Goal: Transaction & Acquisition: Purchase product/service

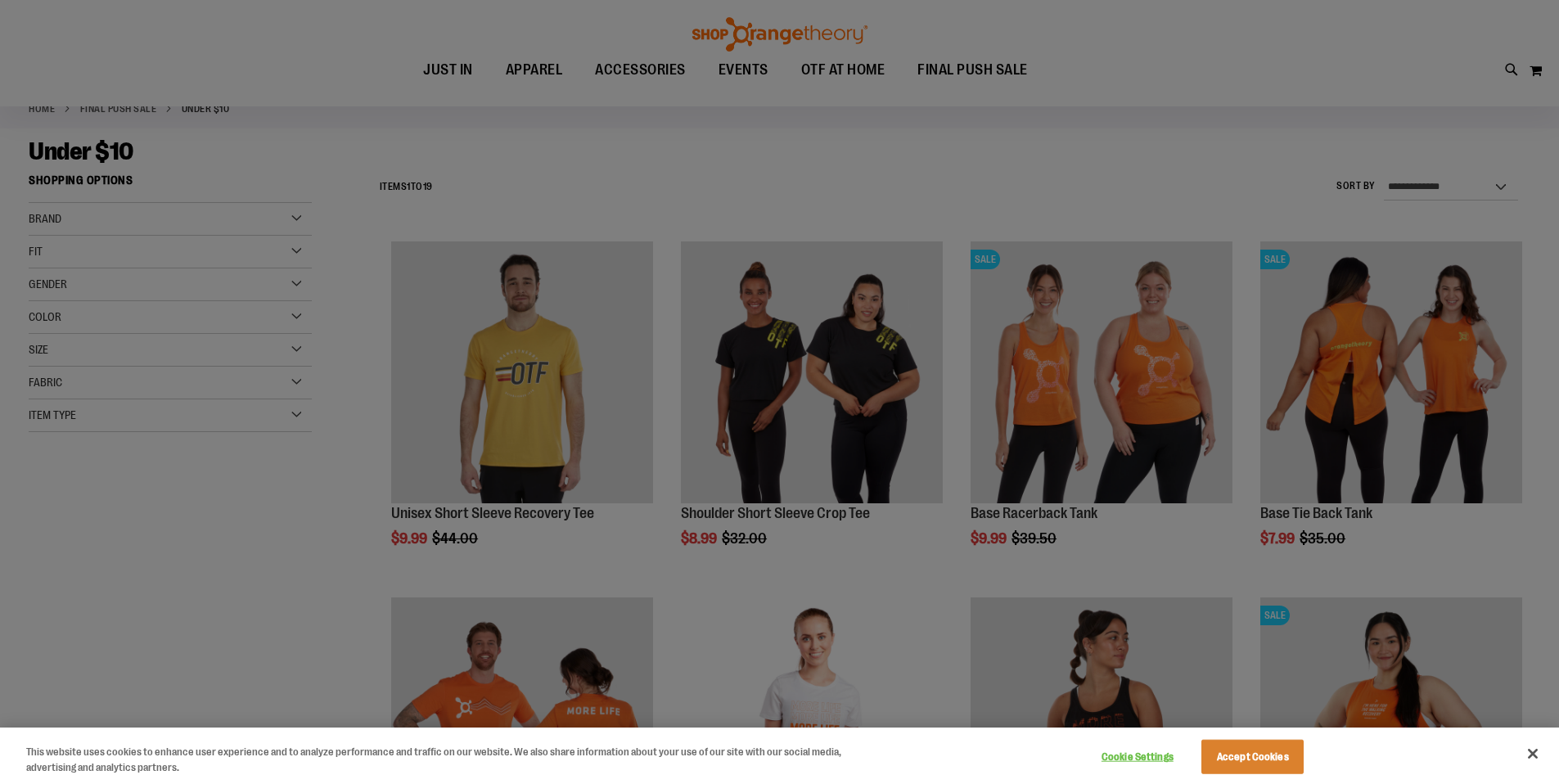
scroll to position [186, 0]
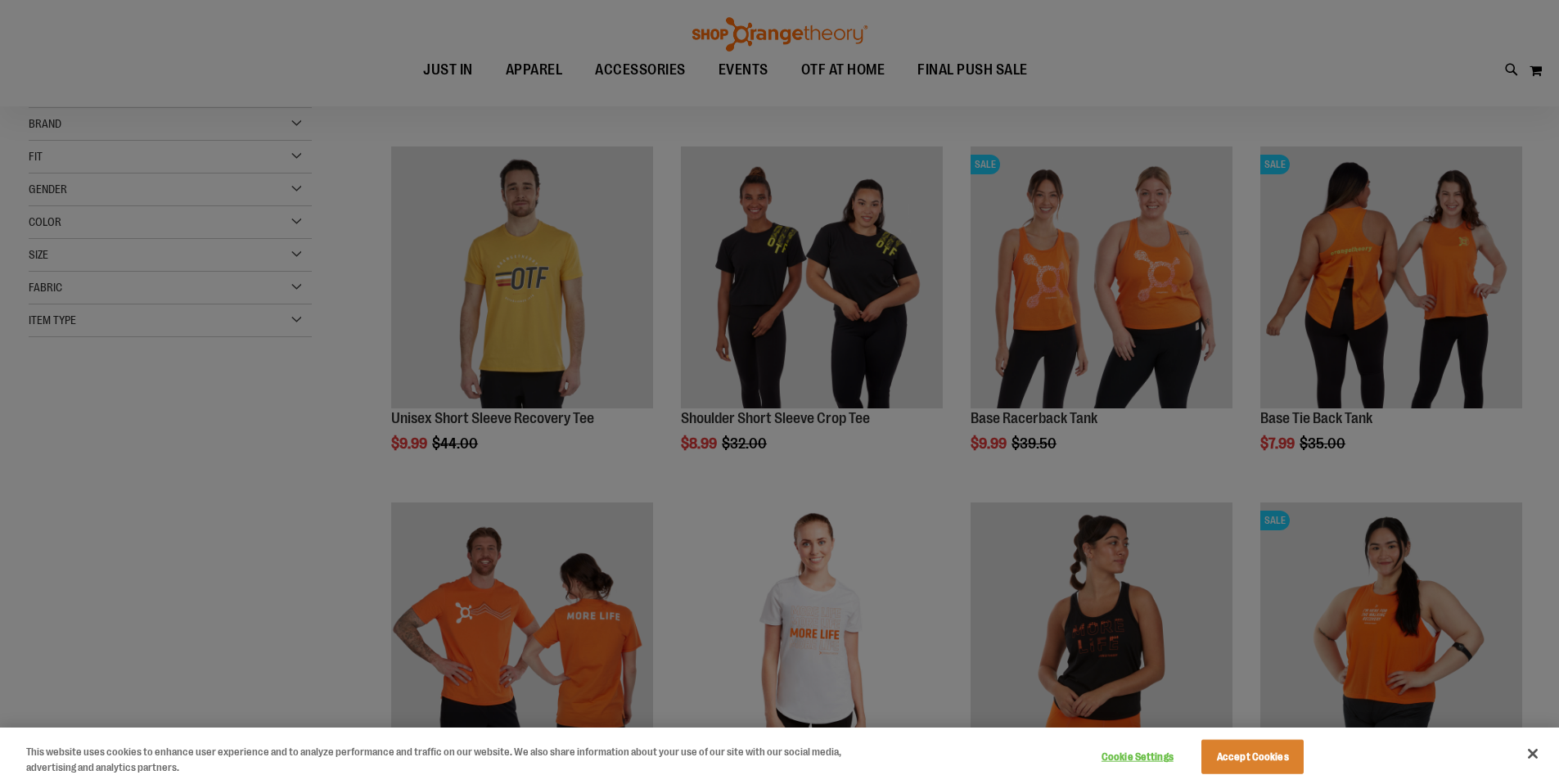
type input "**********"
click at [1248, 754] on button "Accept Cookies" at bounding box center [1252, 757] width 102 height 34
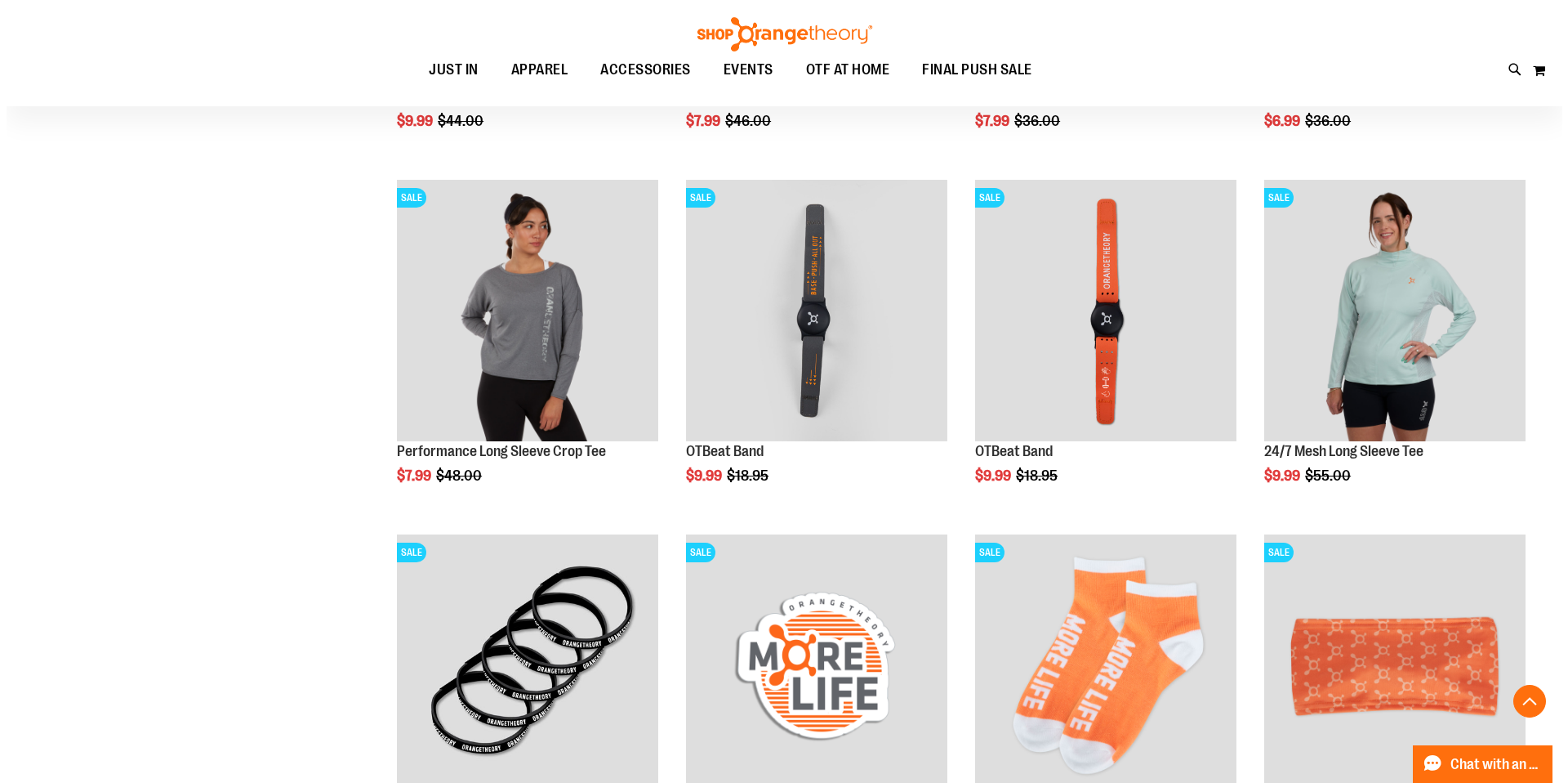
scroll to position [793, 0]
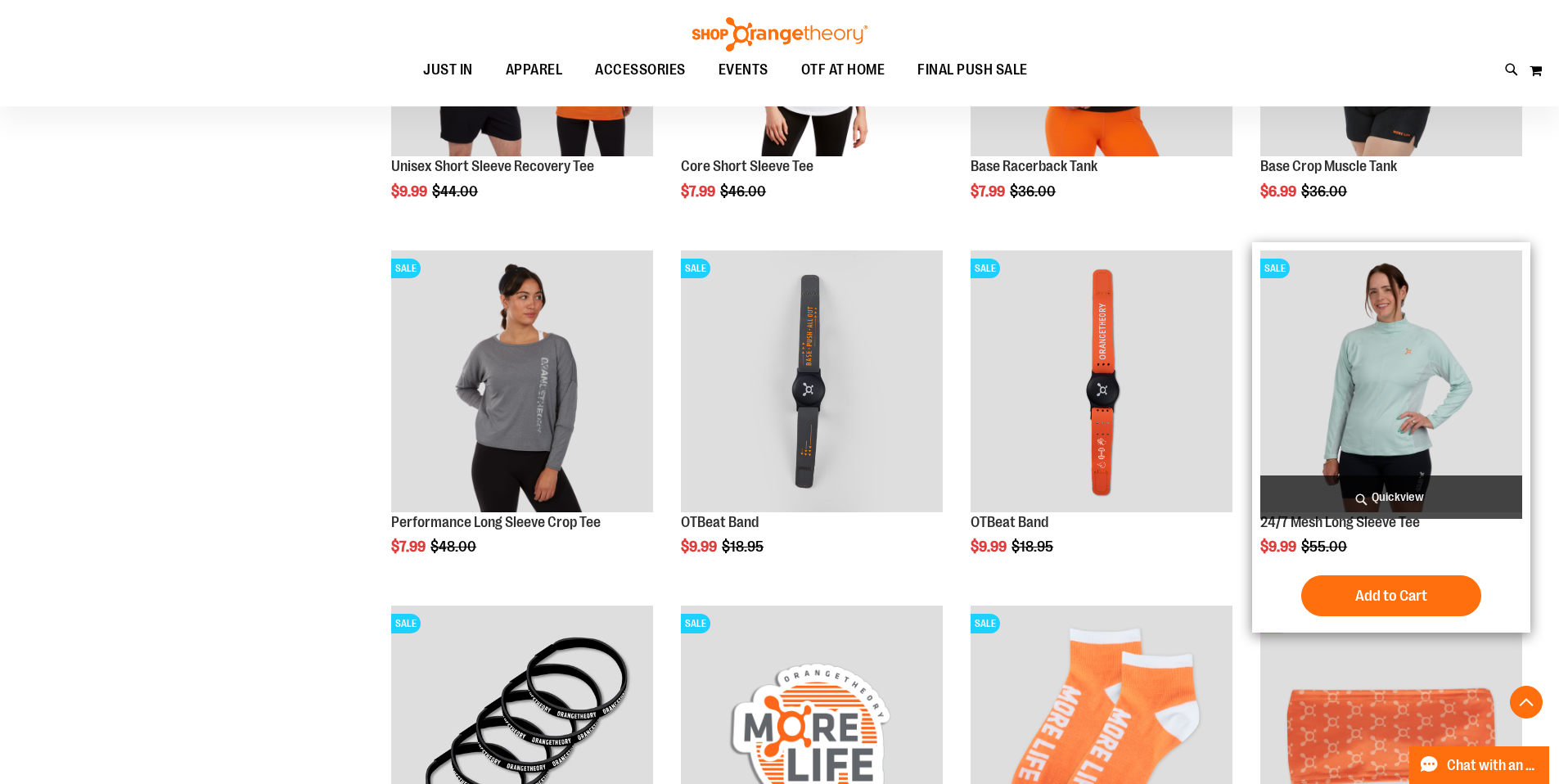
click at [1394, 502] on span "Quickview" at bounding box center [1391, 497] width 262 height 43
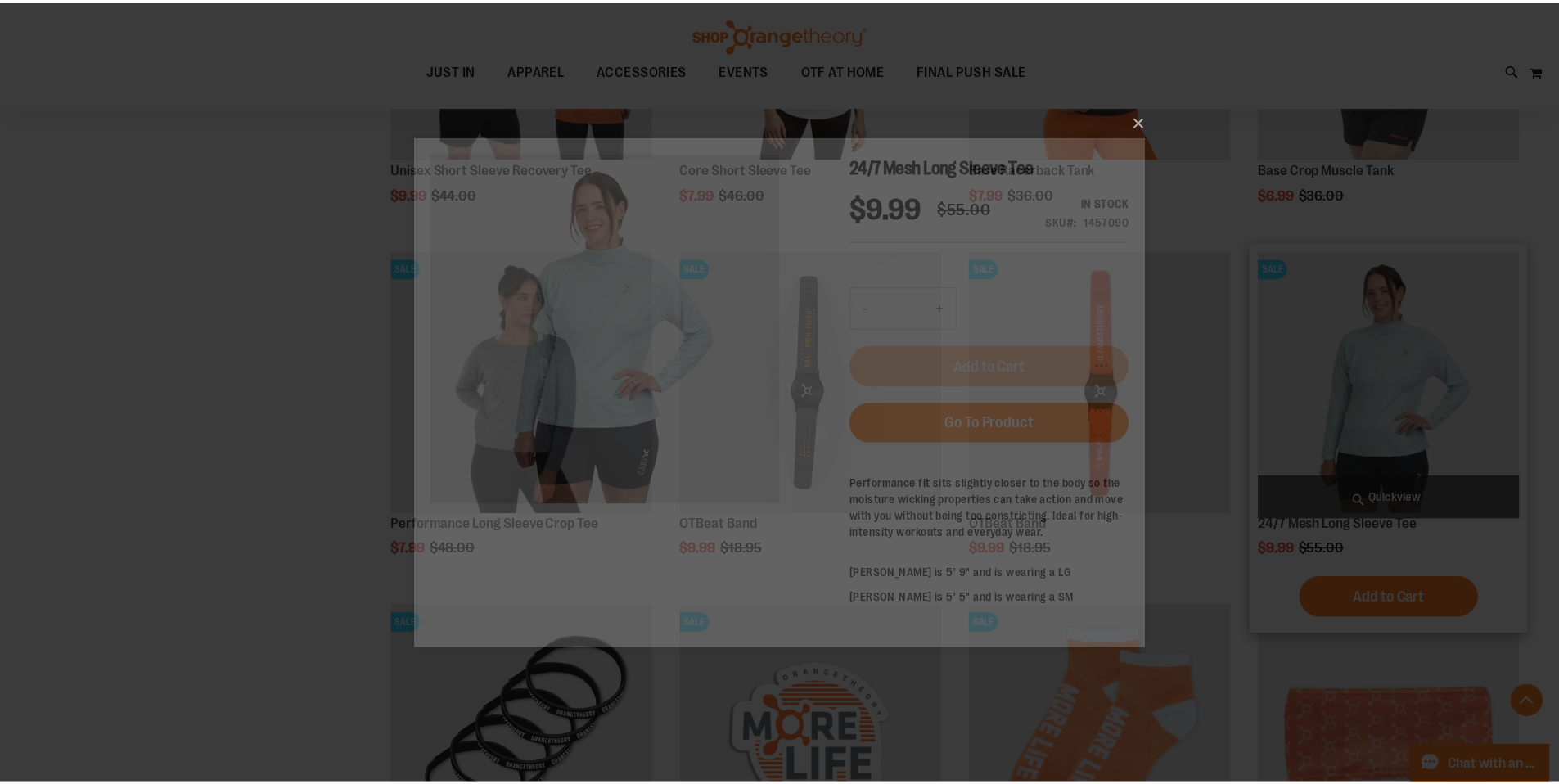
scroll to position [0, 0]
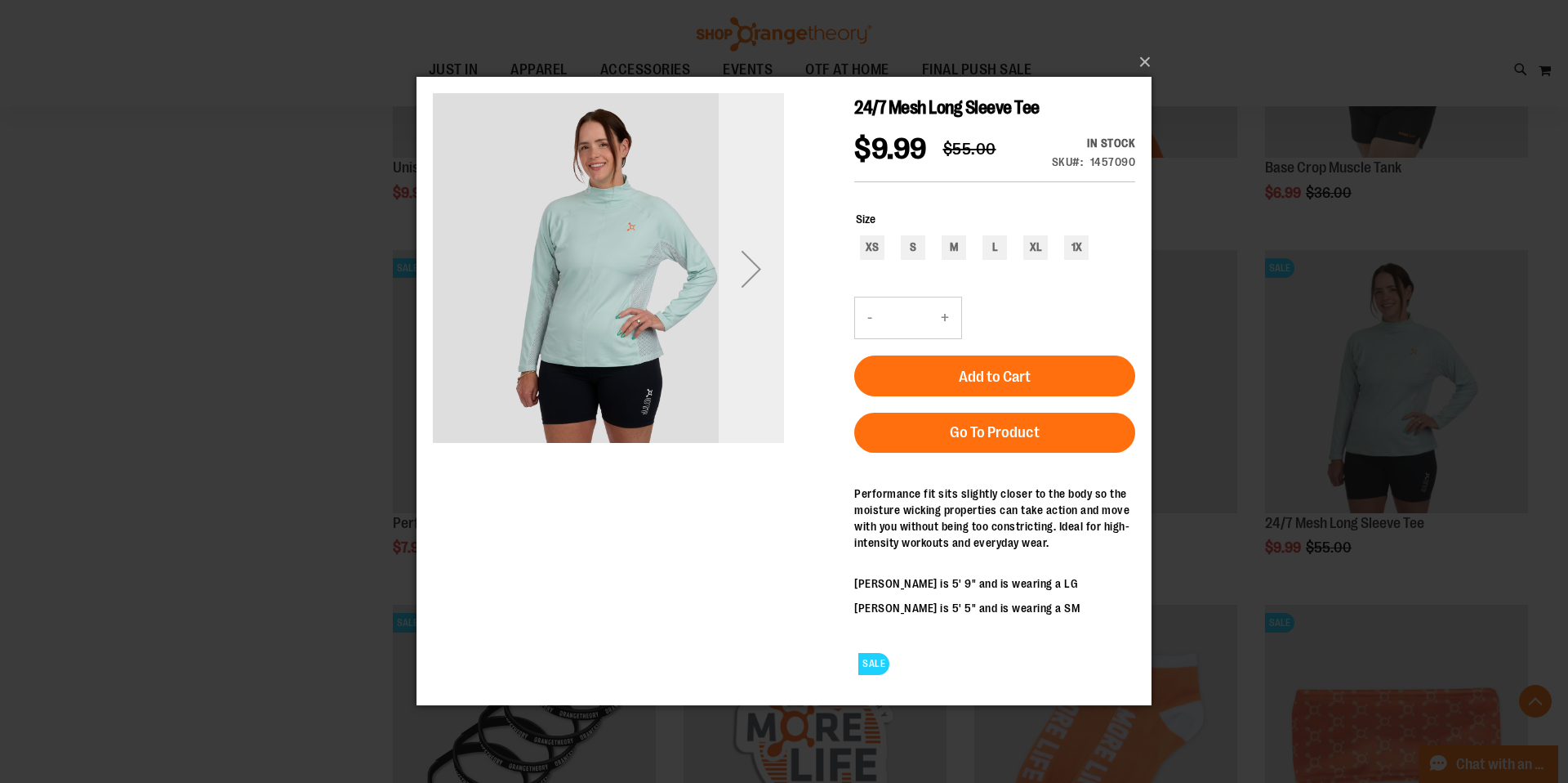
click at [759, 319] on div "Next" at bounding box center [751, 269] width 65 height 351
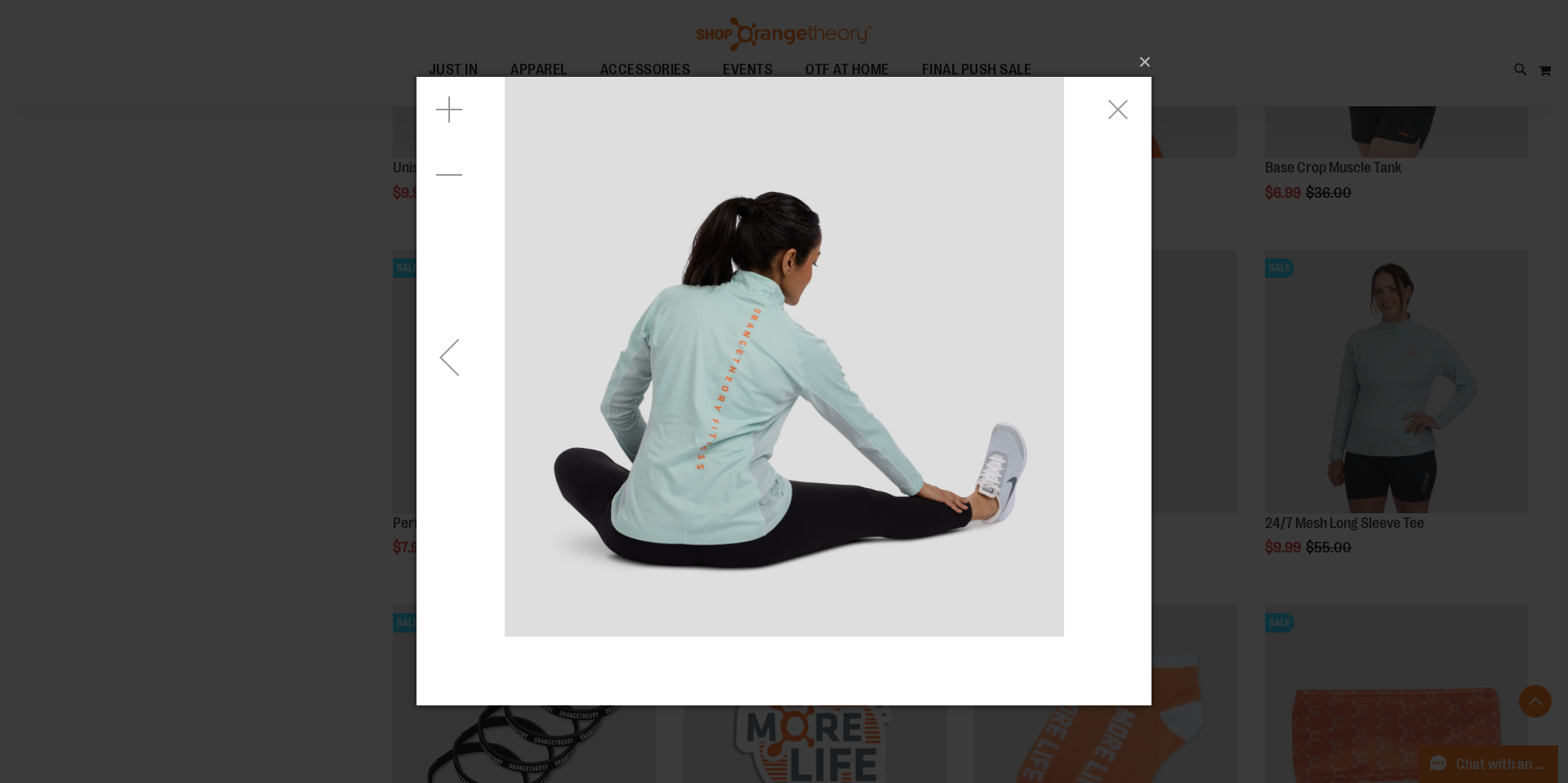
click at [452, 363] on div "Previous" at bounding box center [449, 357] width 65 height 65
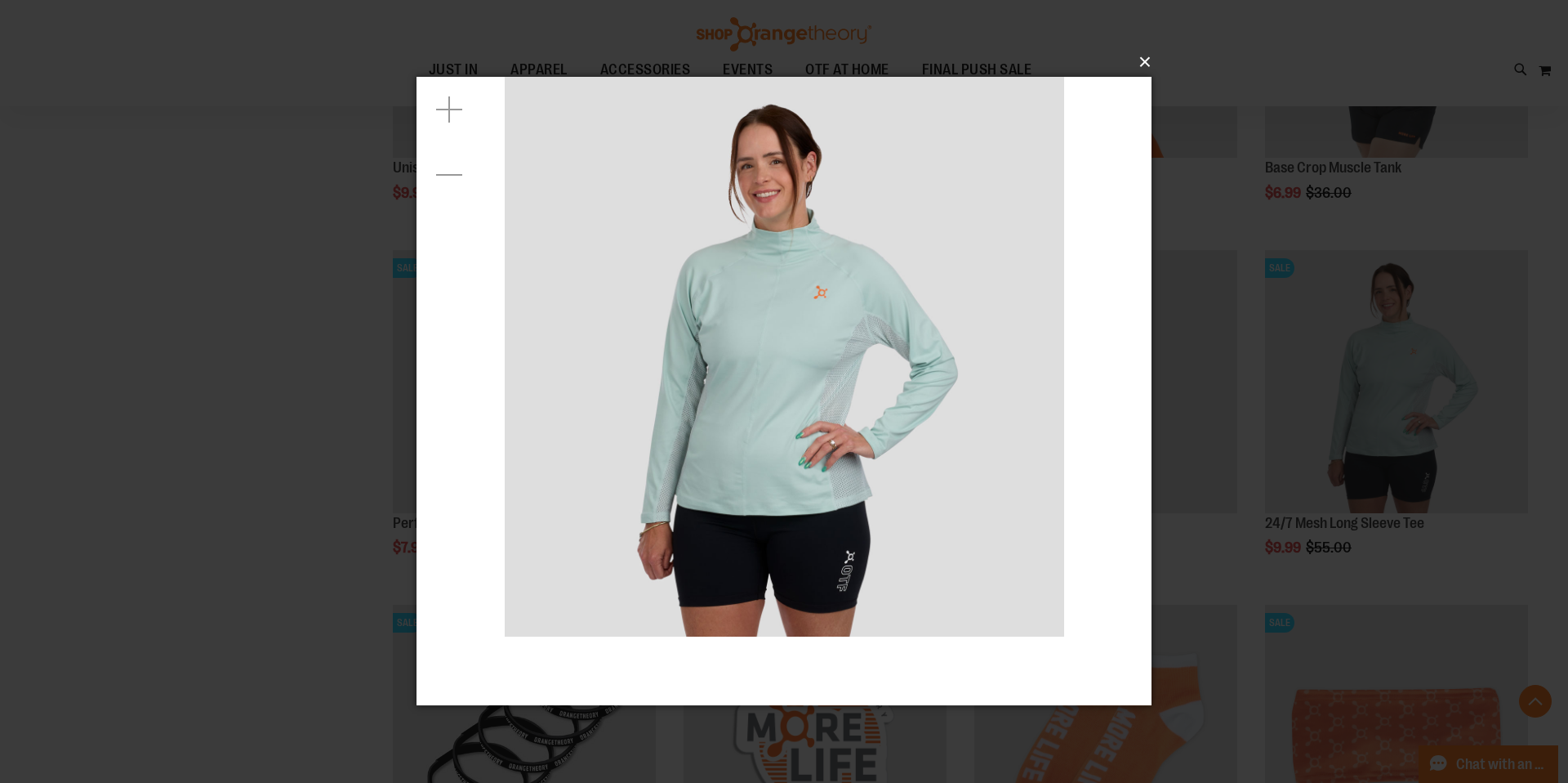
click at [1150, 55] on button "×" at bounding box center [788, 62] width 735 height 36
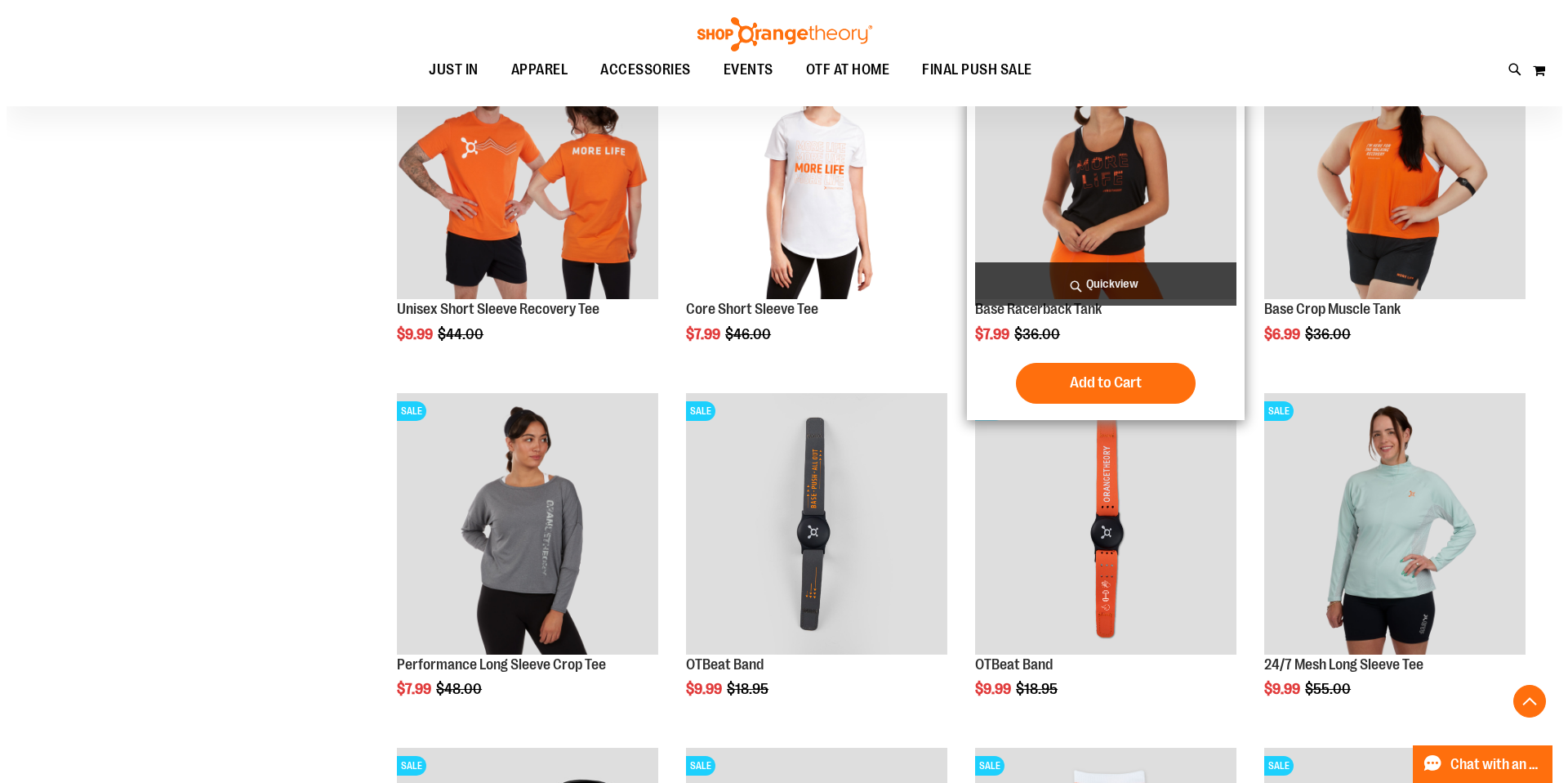
scroll to position [514, 0]
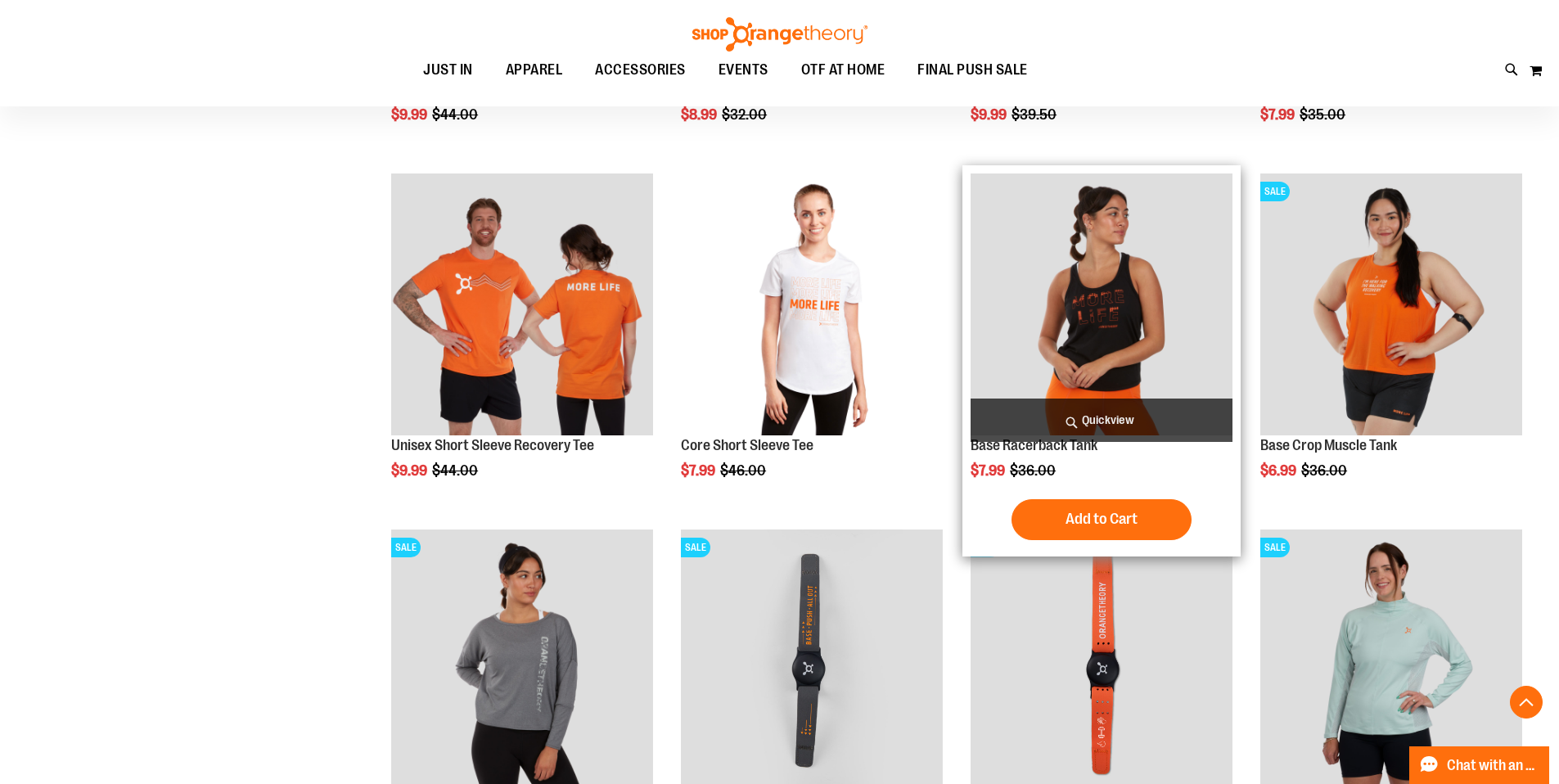
click at [1114, 411] on span "Quickview" at bounding box center [1101, 420] width 262 height 43
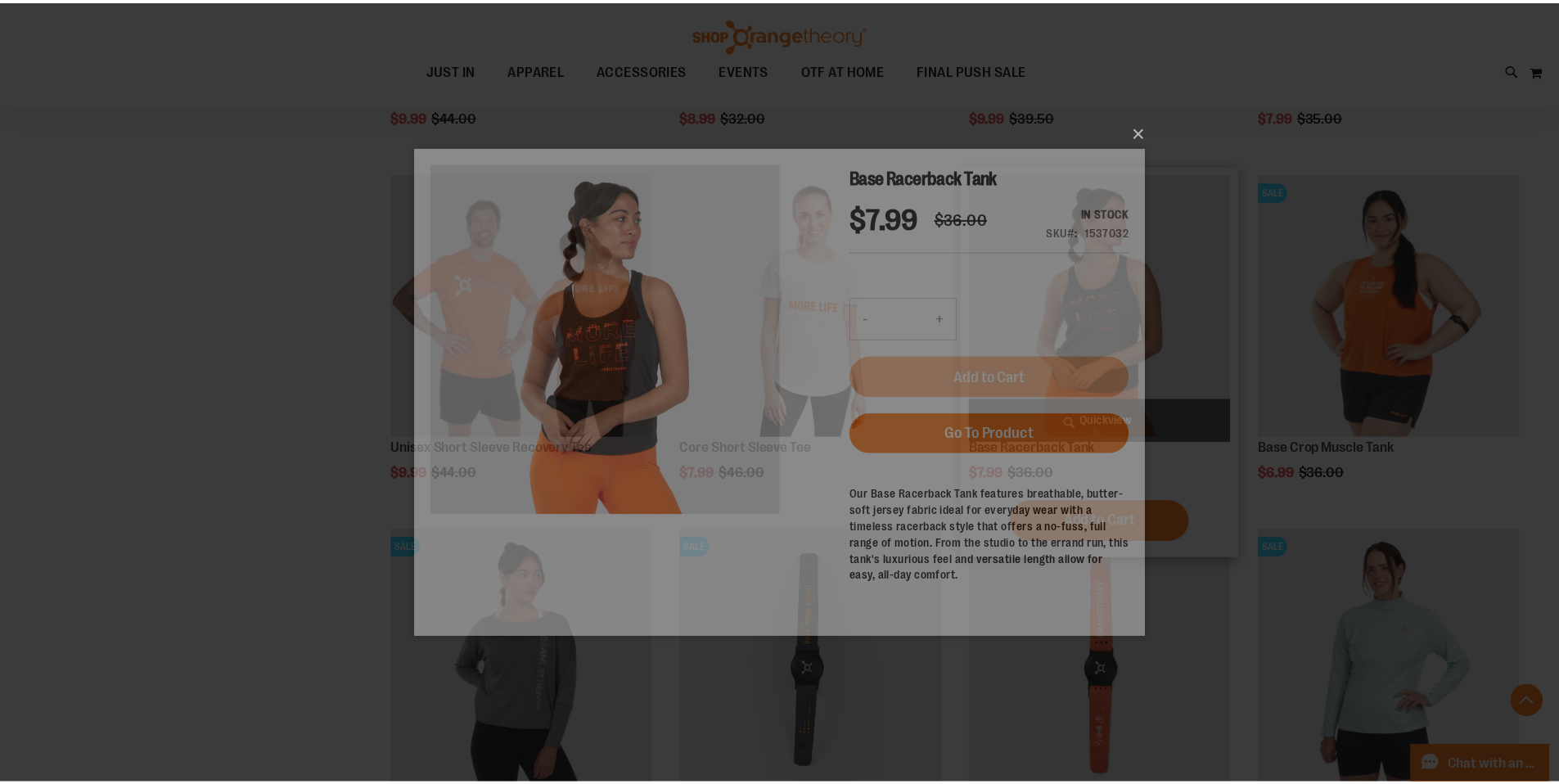
scroll to position [0, 0]
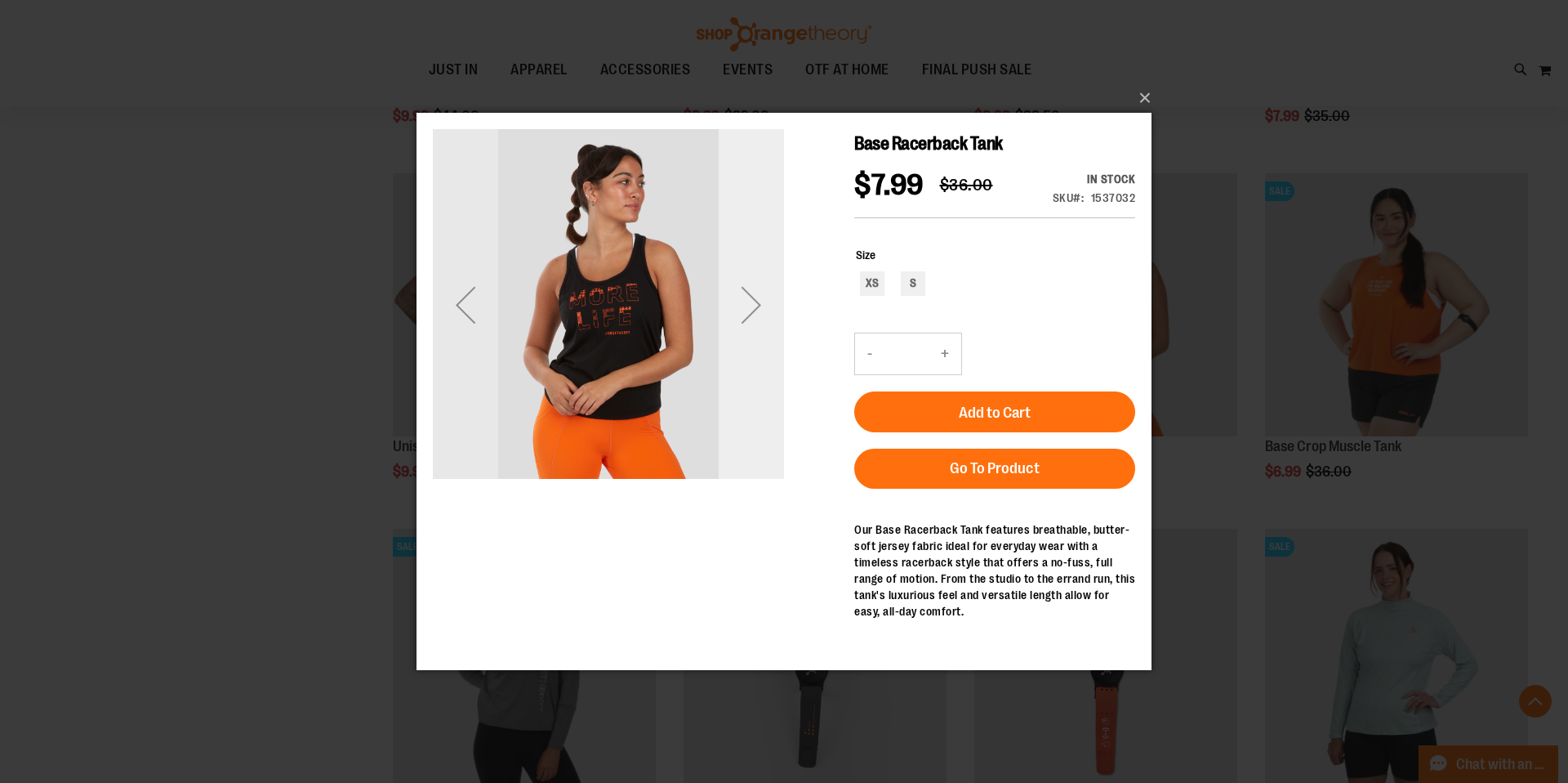
click at [748, 299] on div "Next" at bounding box center [751, 305] width 65 height 65
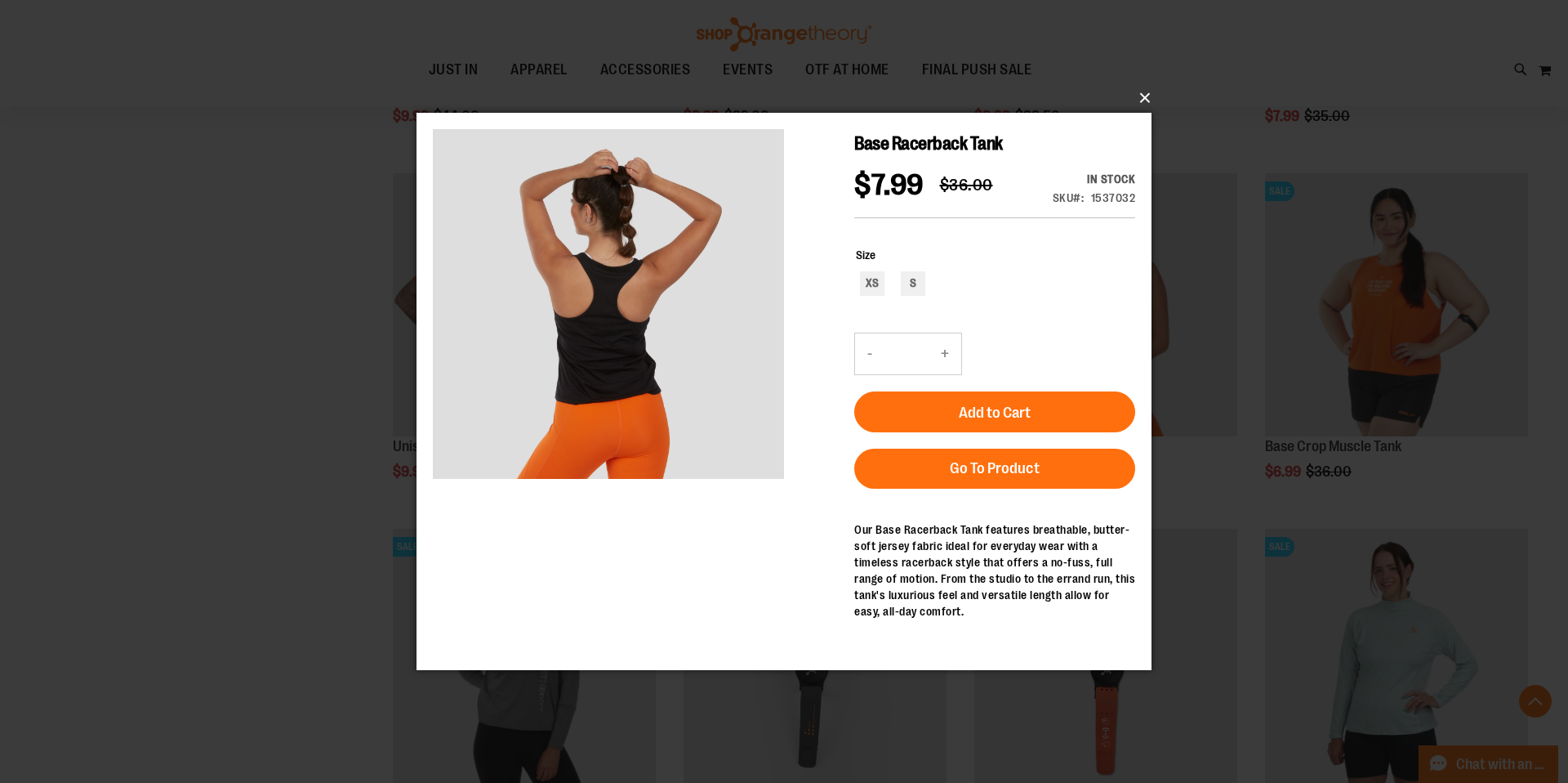
click at [1147, 94] on button "×" at bounding box center [788, 99] width 735 height 36
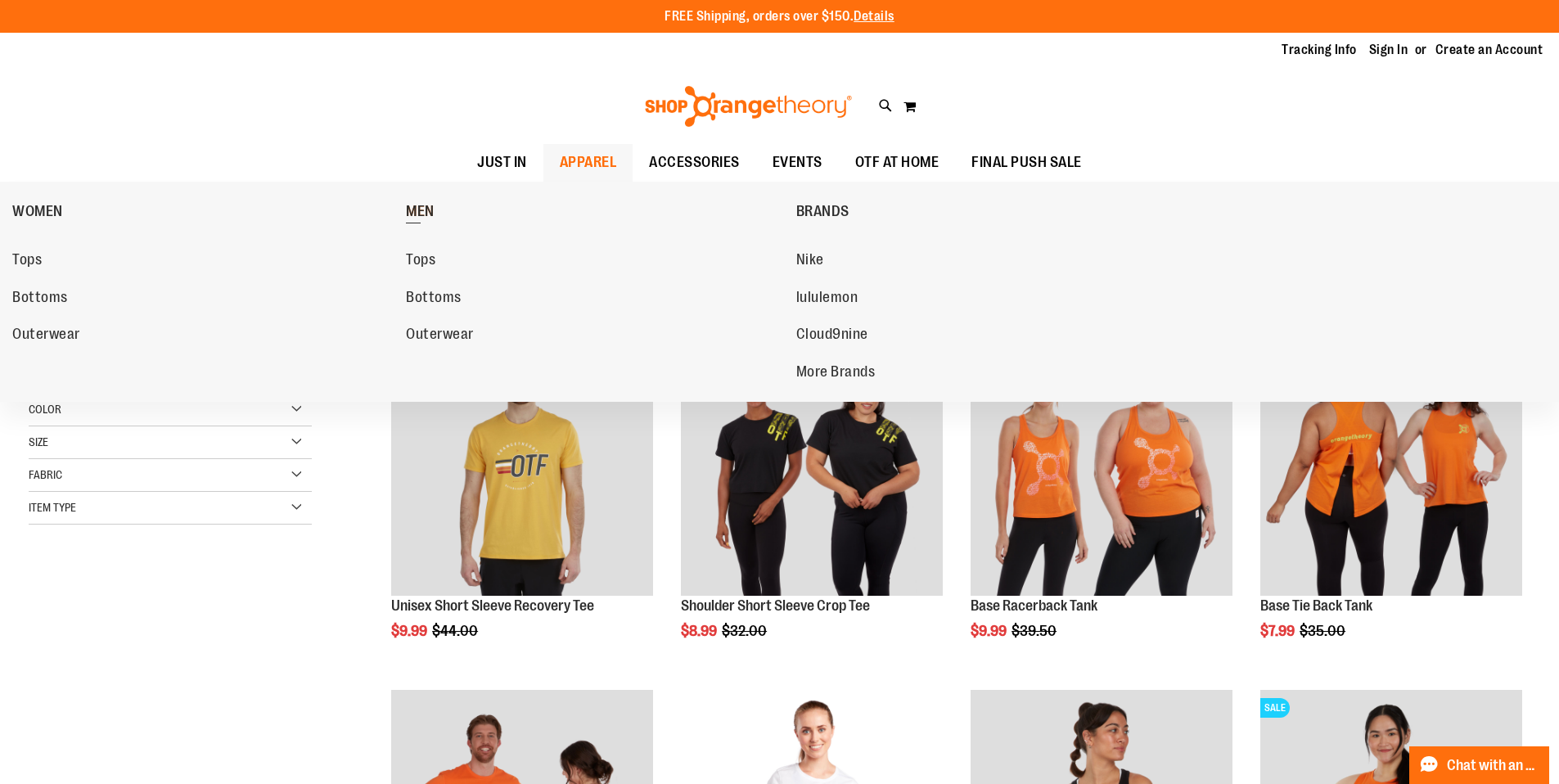
click at [429, 210] on span "MEN" at bounding box center [420, 213] width 29 height 21
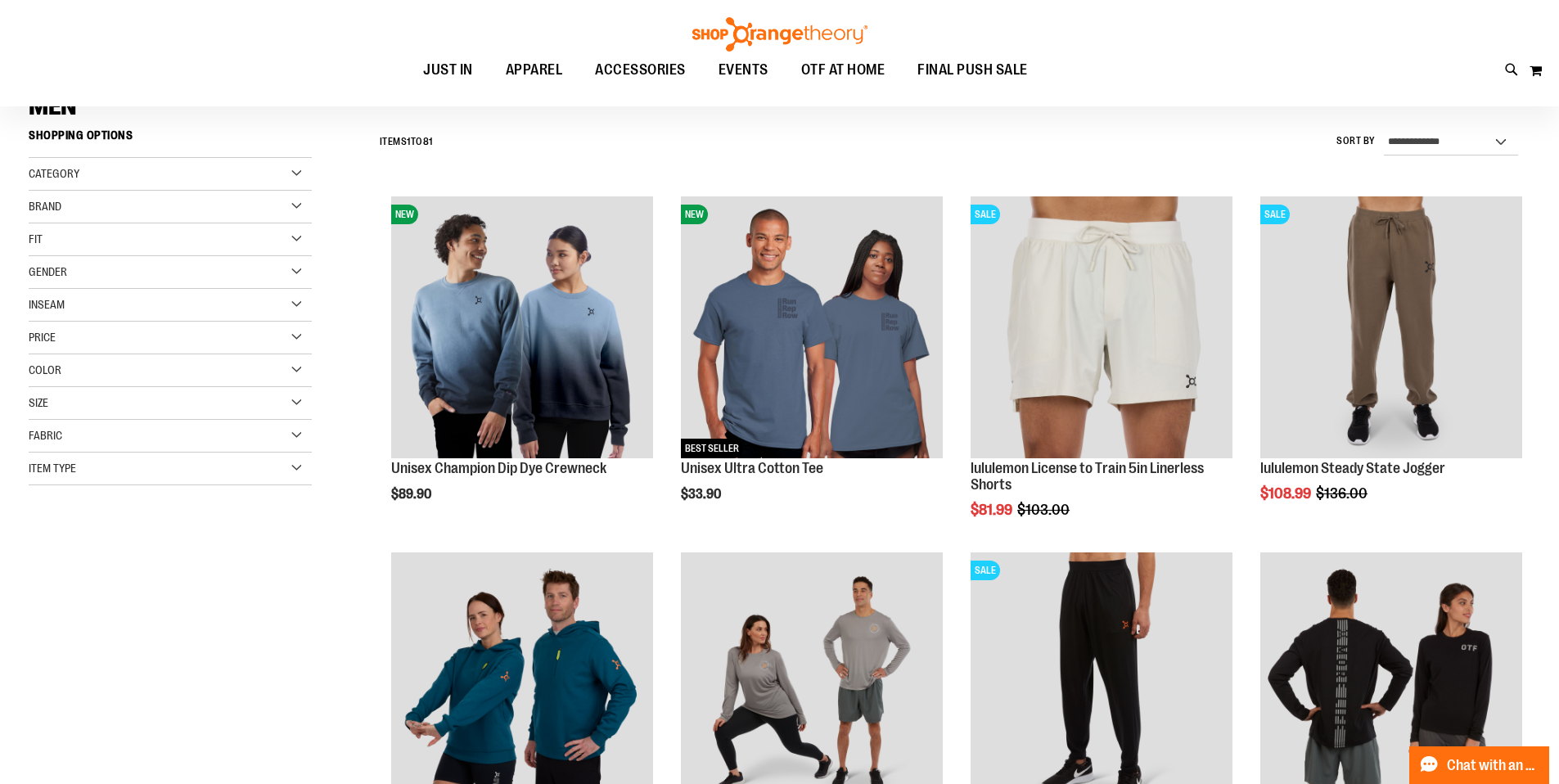
scroll to position [216, 0]
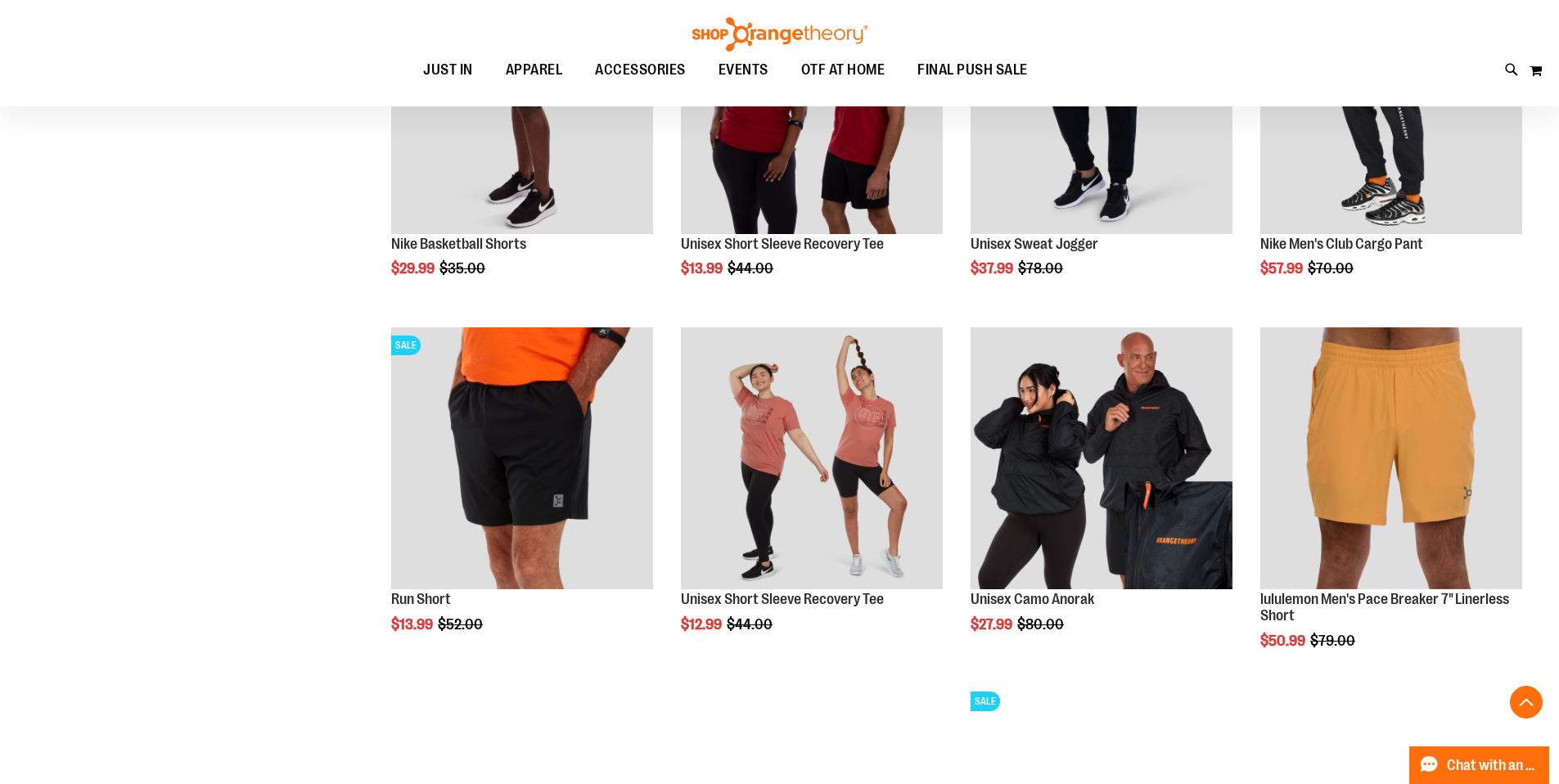
scroll to position [1118, 0]
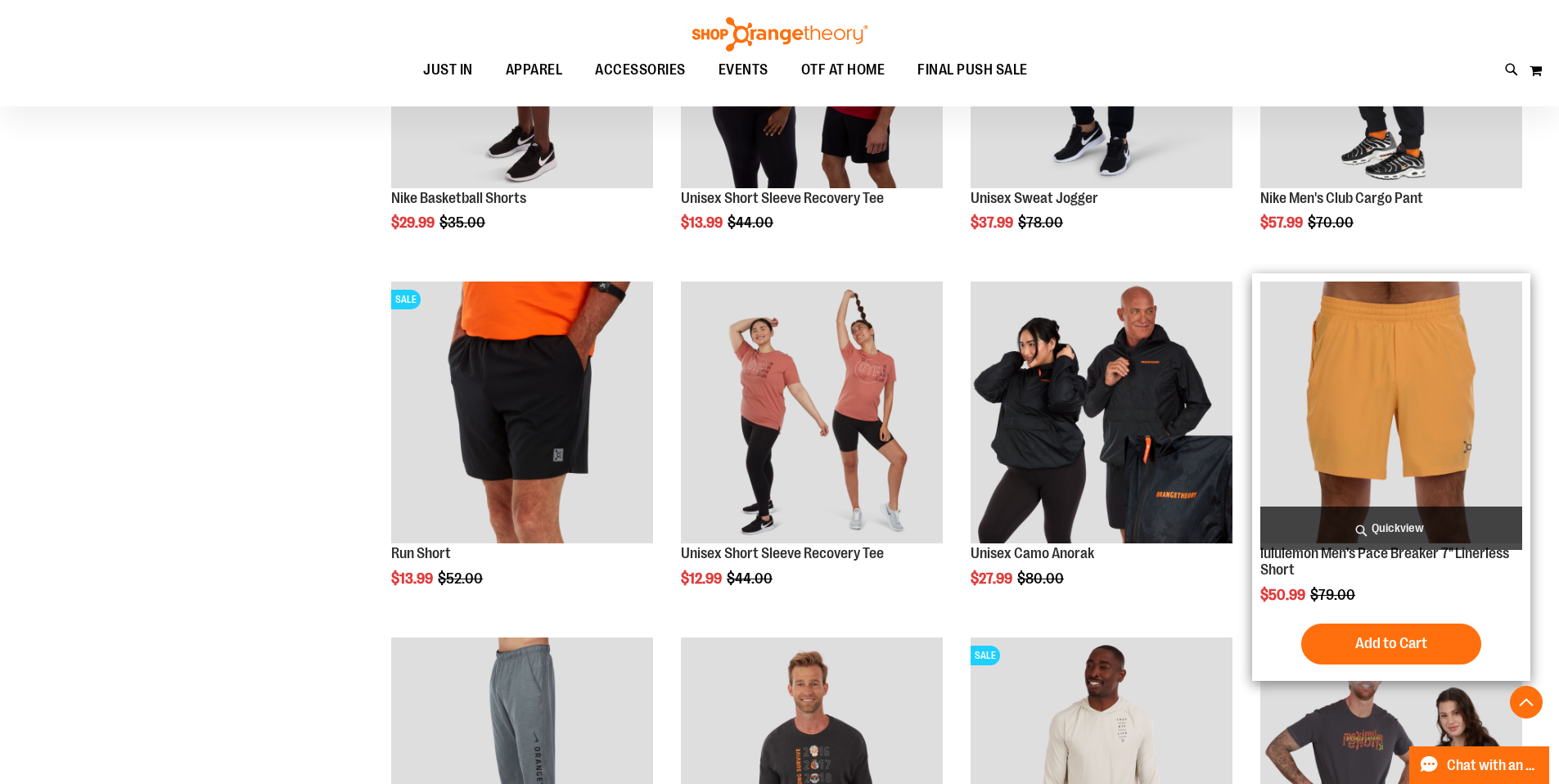
type input "**********"
click at [1373, 411] on img "product" at bounding box center [1391, 412] width 262 height 262
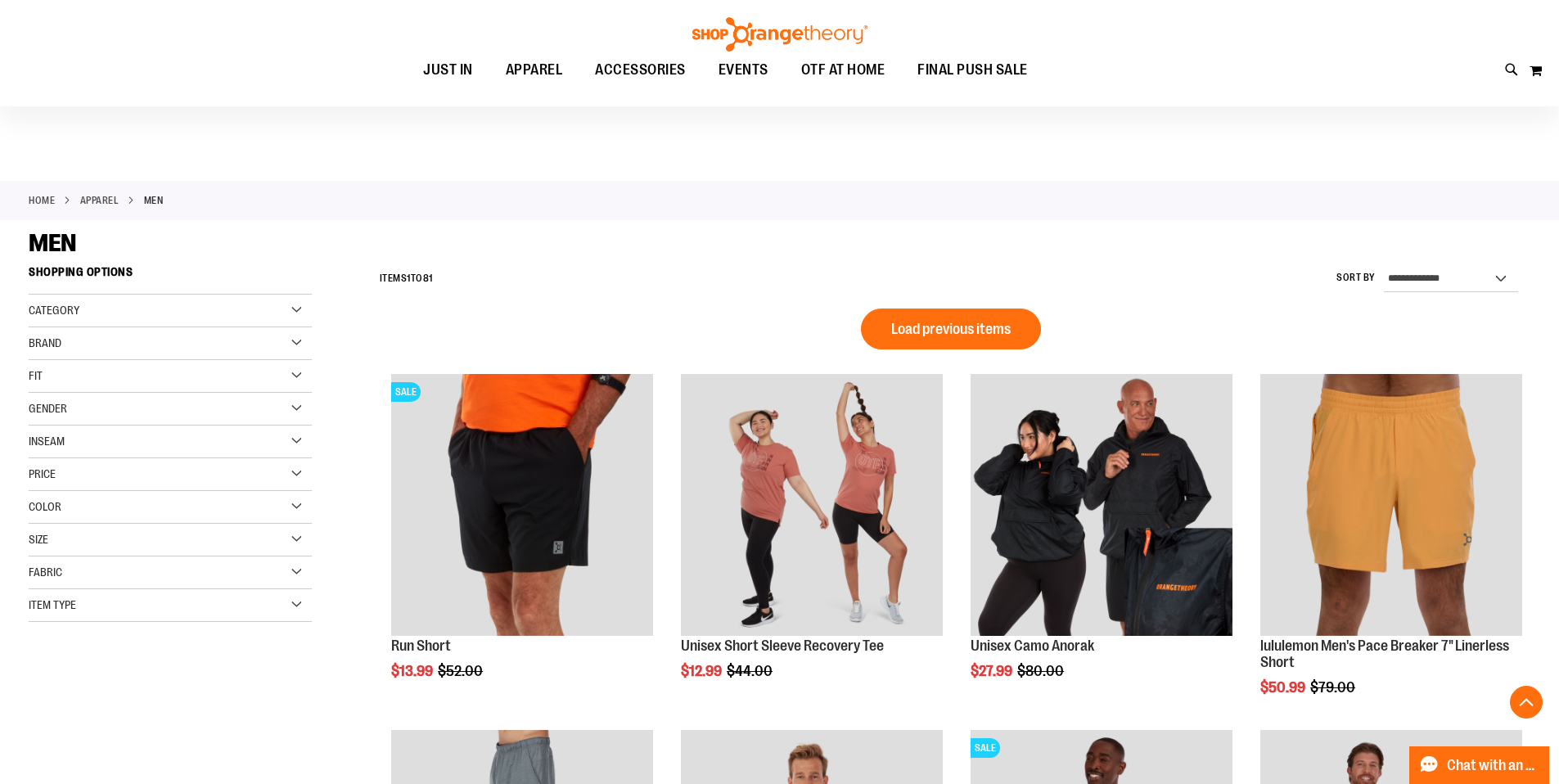
scroll to position [803, 0]
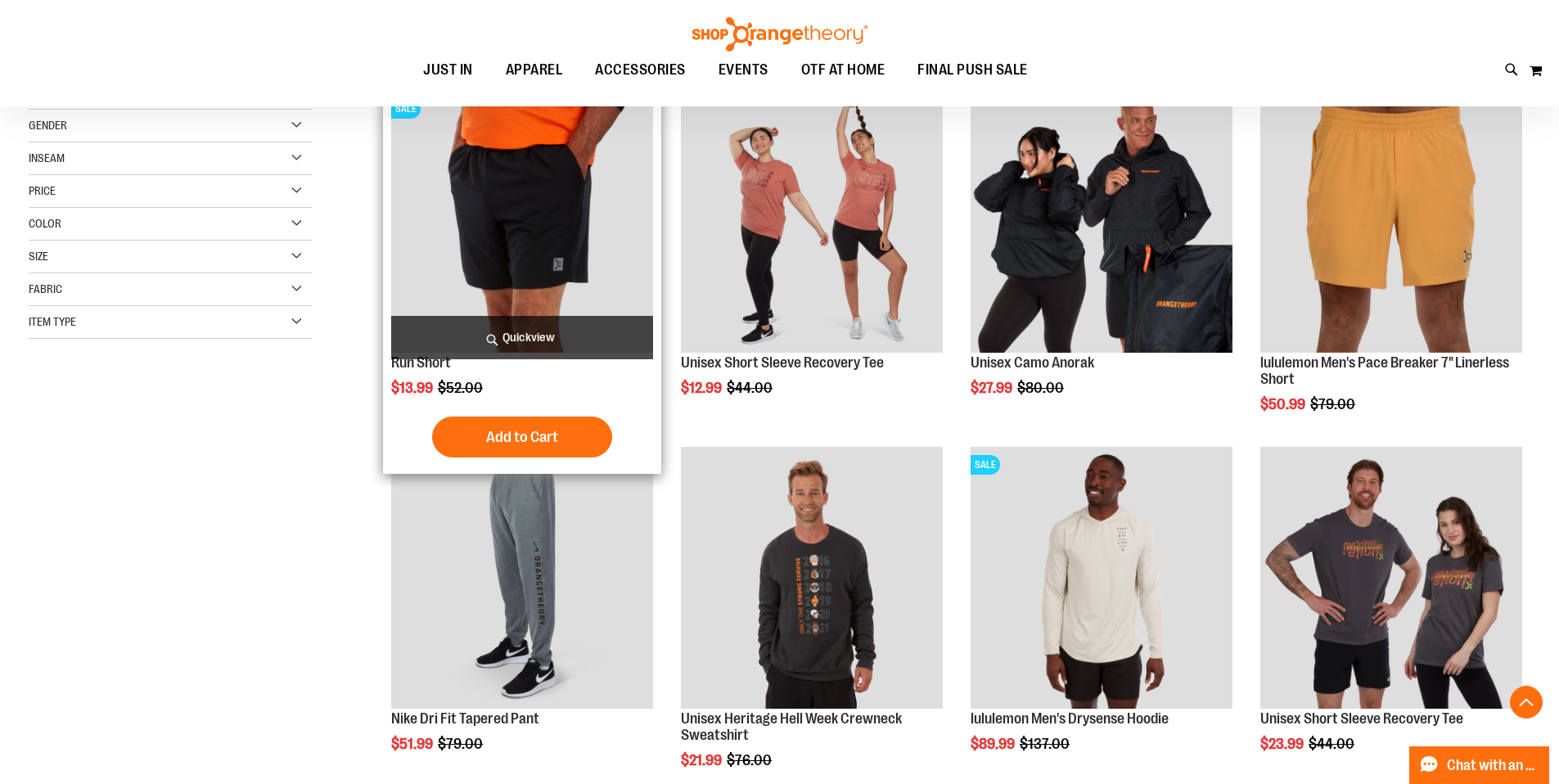
scroll to position [282, 0]
type input "**********"
click at [550, 221] on img "product" at bounding box center [522, 222] width 262 height 262
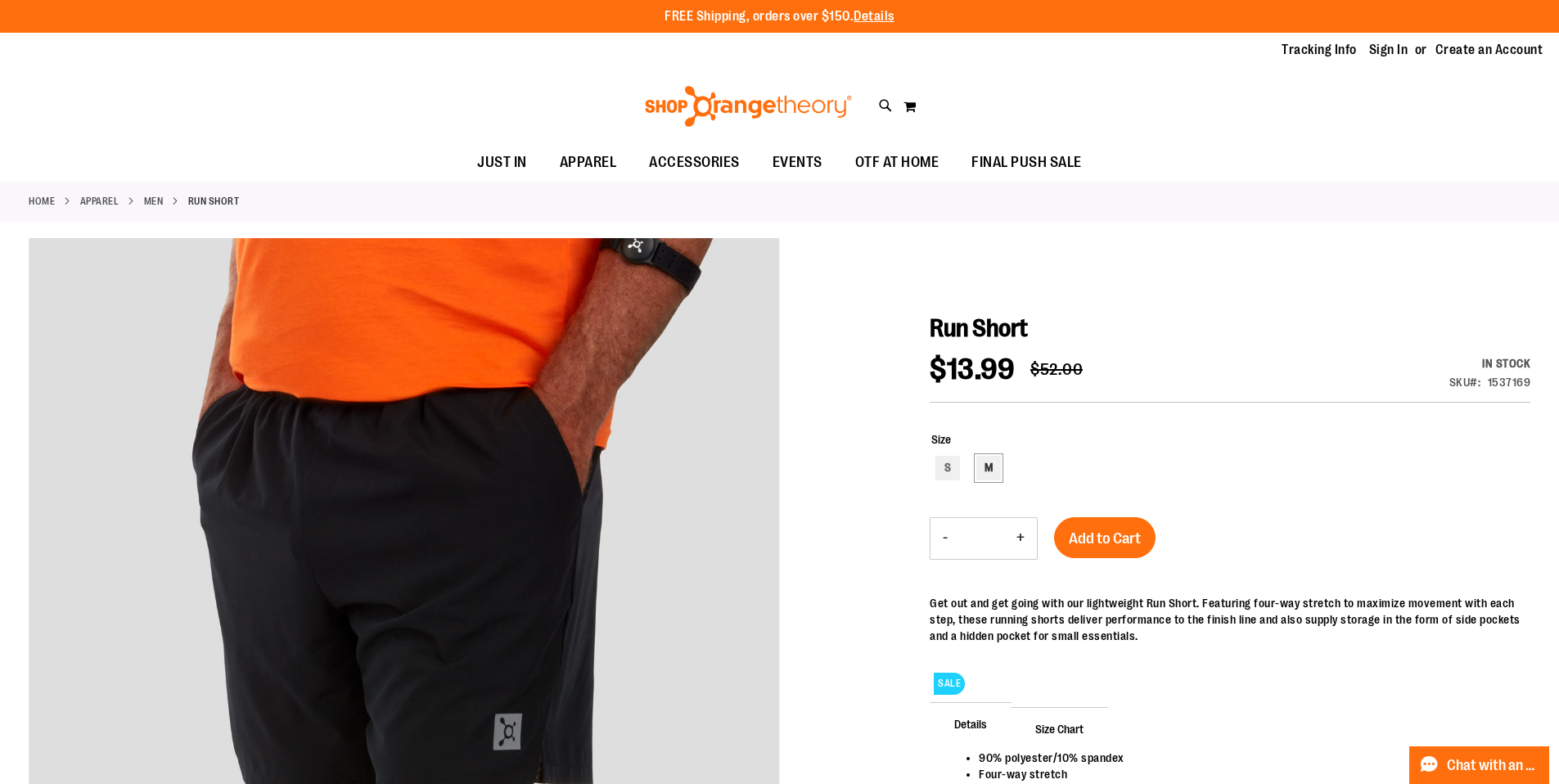
type input "**********"
click at [988, 469] on div "M" at bounding box center [988, 467] width 24 height 24
type input "***"
click at [1112, 530] on span "Add to Cart" at bounding box center [1105, 539] width 72 height 18
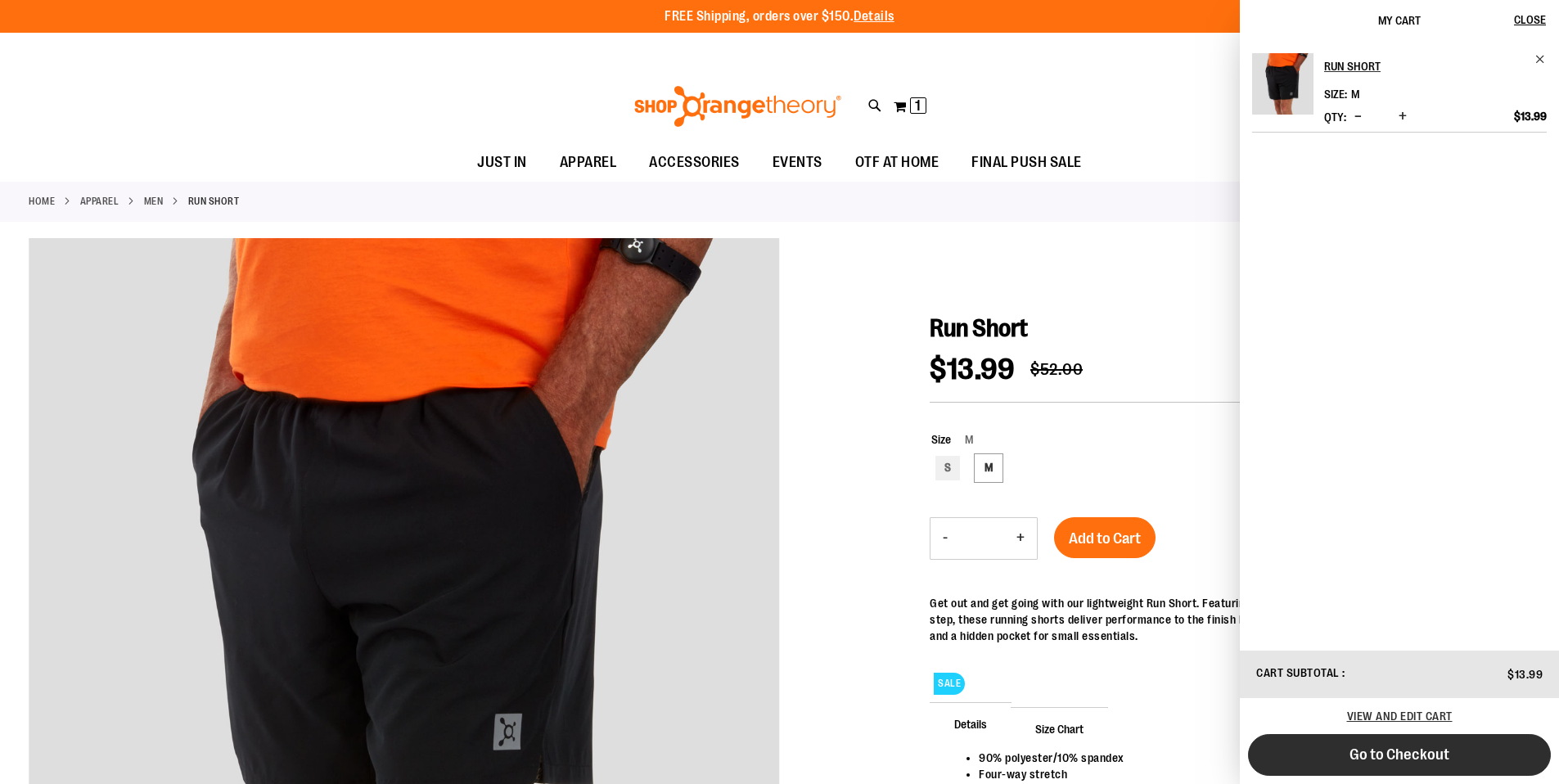
click at [1361, 759] on span "Go to Checkout" at bounding box center [1400, 754] width 100 height 18
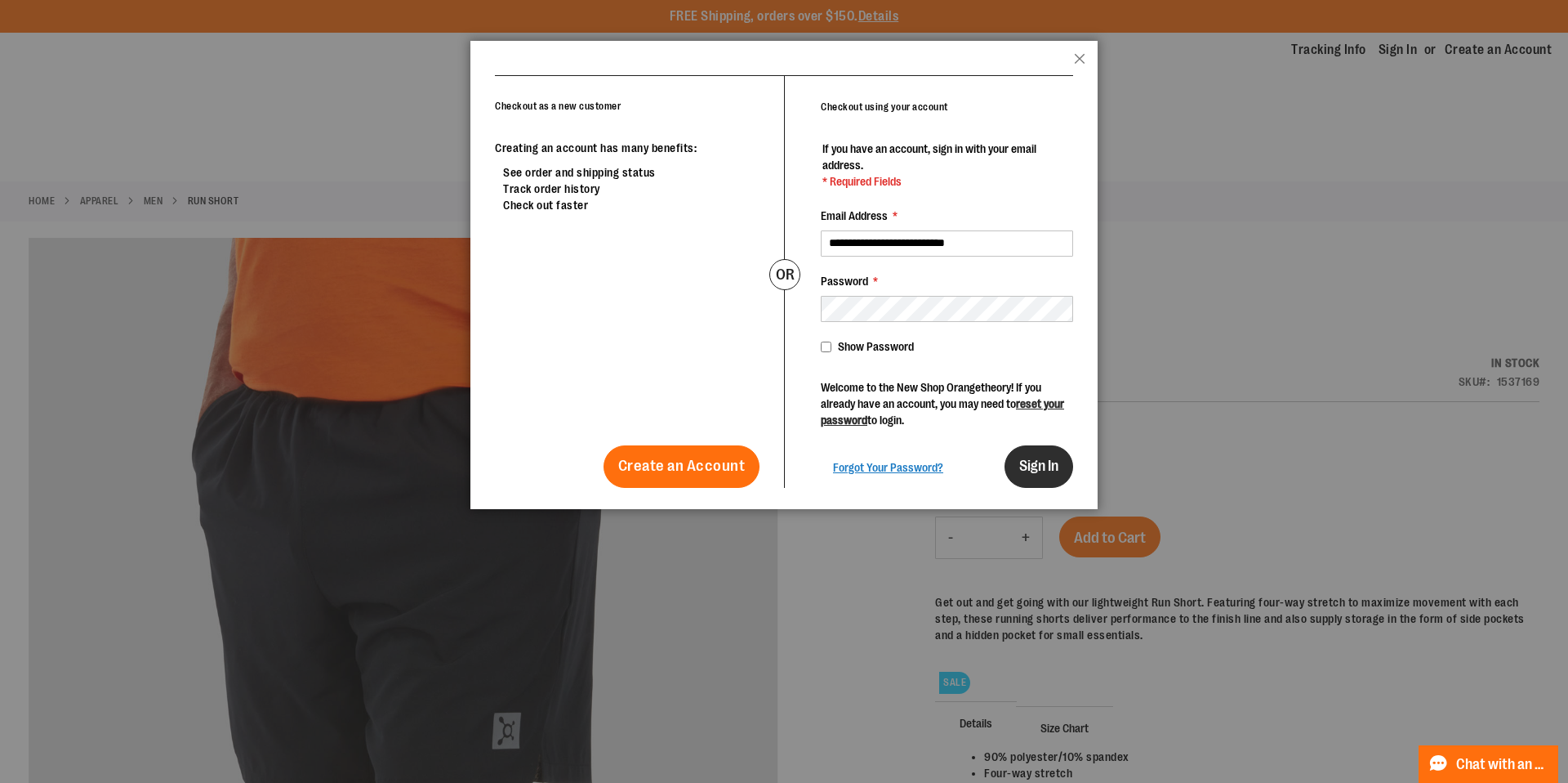
click at [1031, 466] on span "Sign In" at bounding box center [1038, 466] width 39 height 16
click at [1031, 467] on span "Sign In" at bounding box center [1038, 466] width 39 height 16
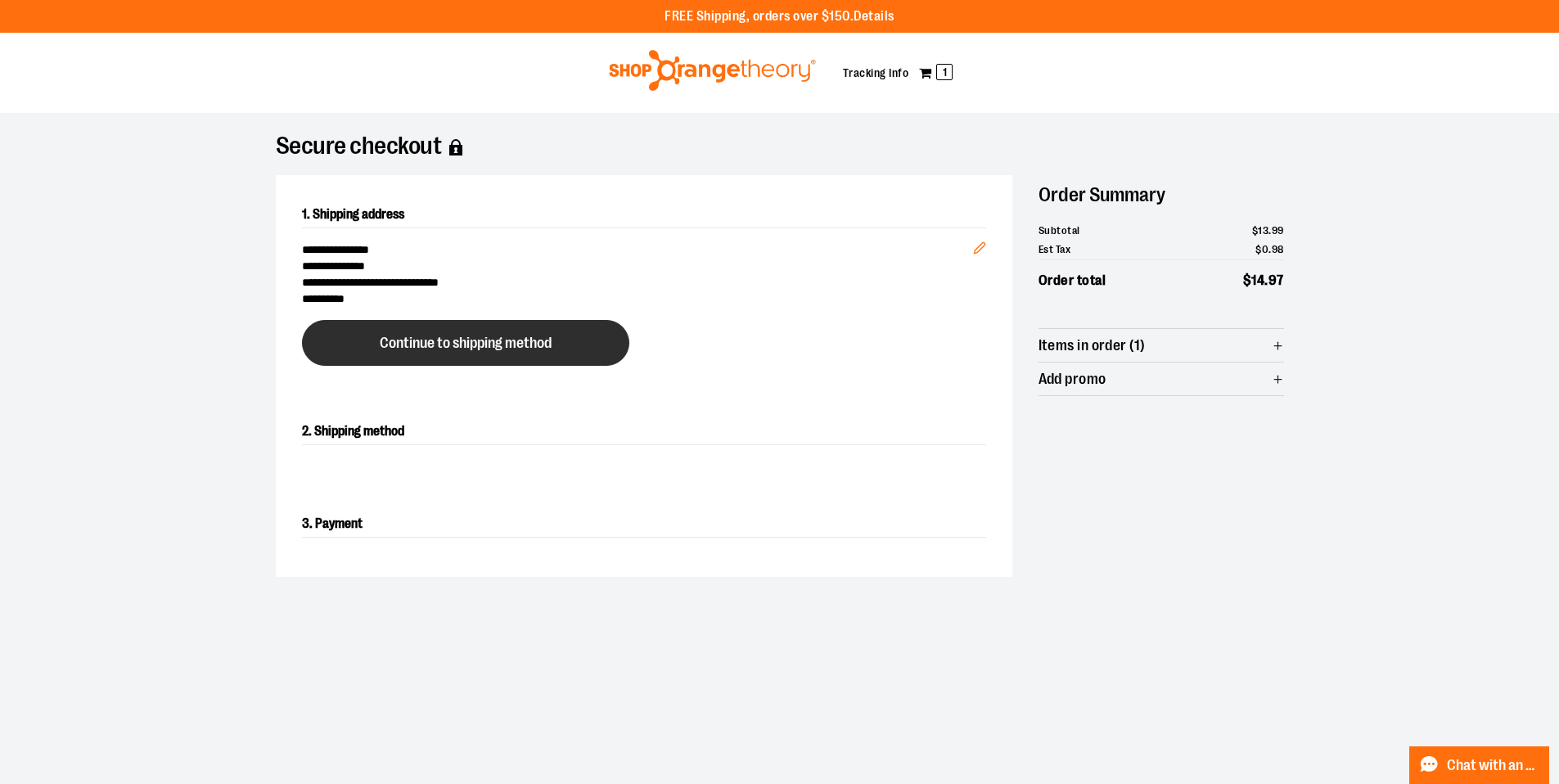
click at [470, 332] on button "Continue to shipping method" at bounding box center [465, 342] width 327 height 46
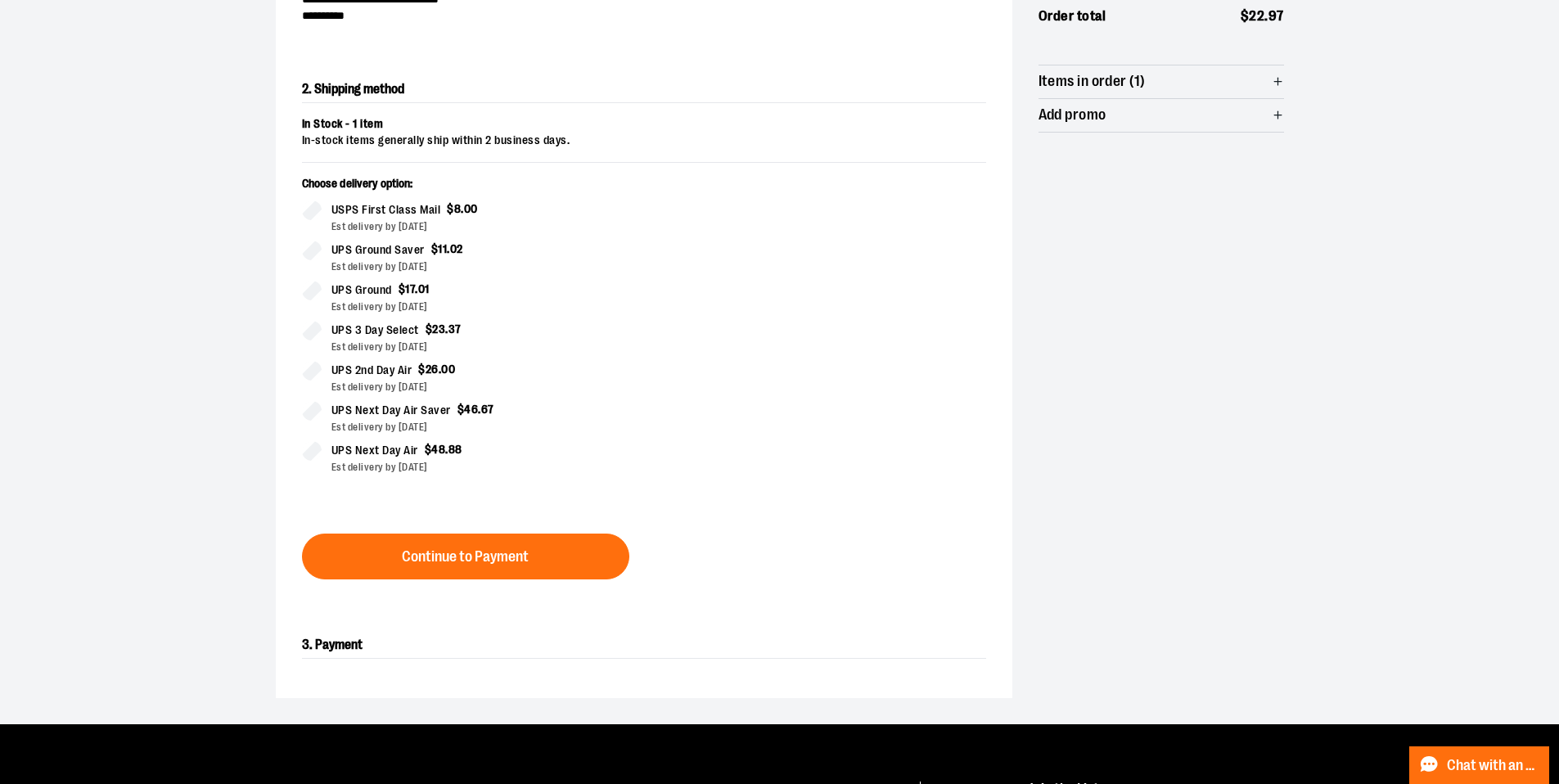
scroll to position [293, 0]
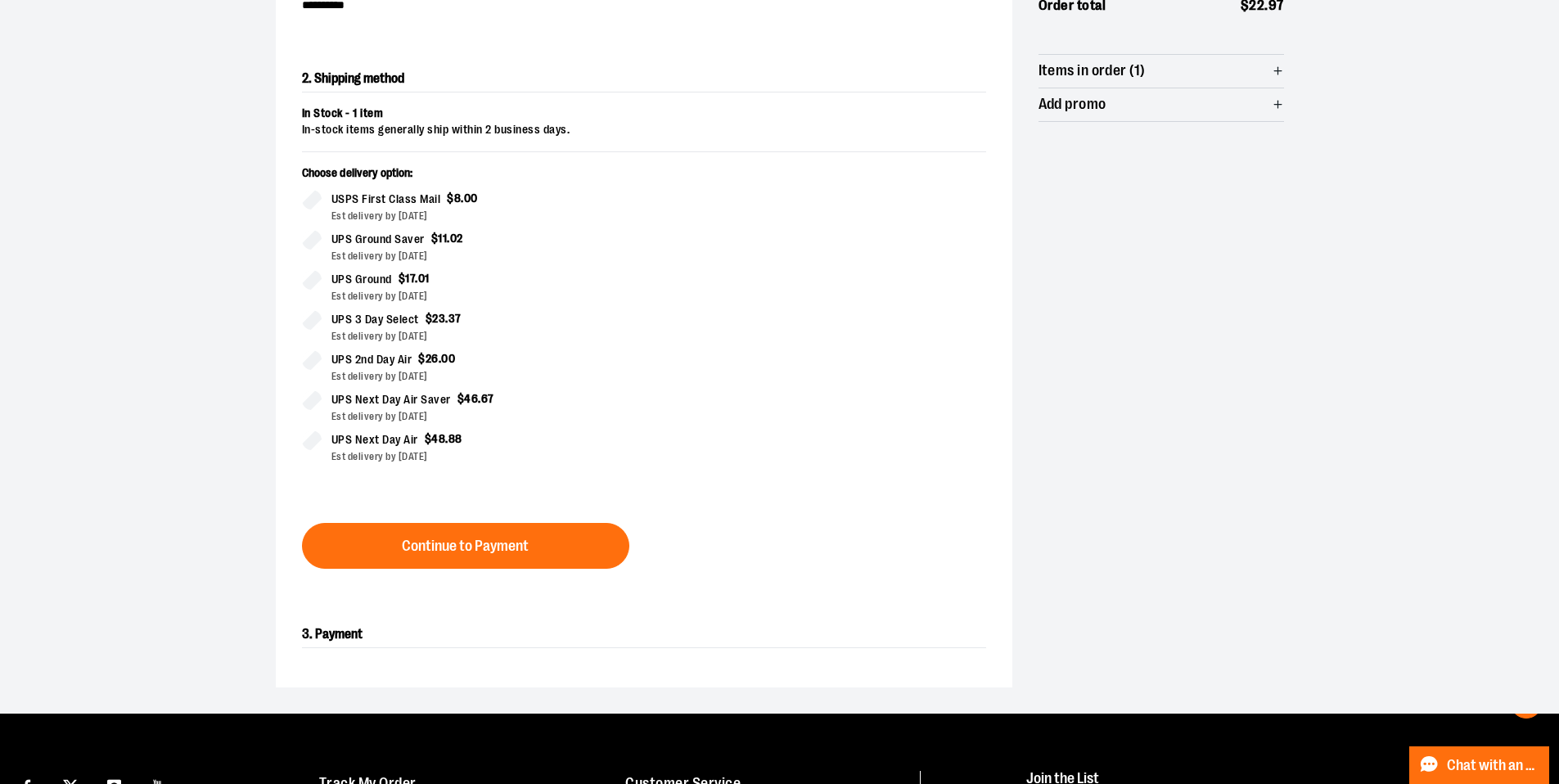
click at [381, 196] on span "USPS First Class Mail" at bounding box center [386, 199] width 110 height 19
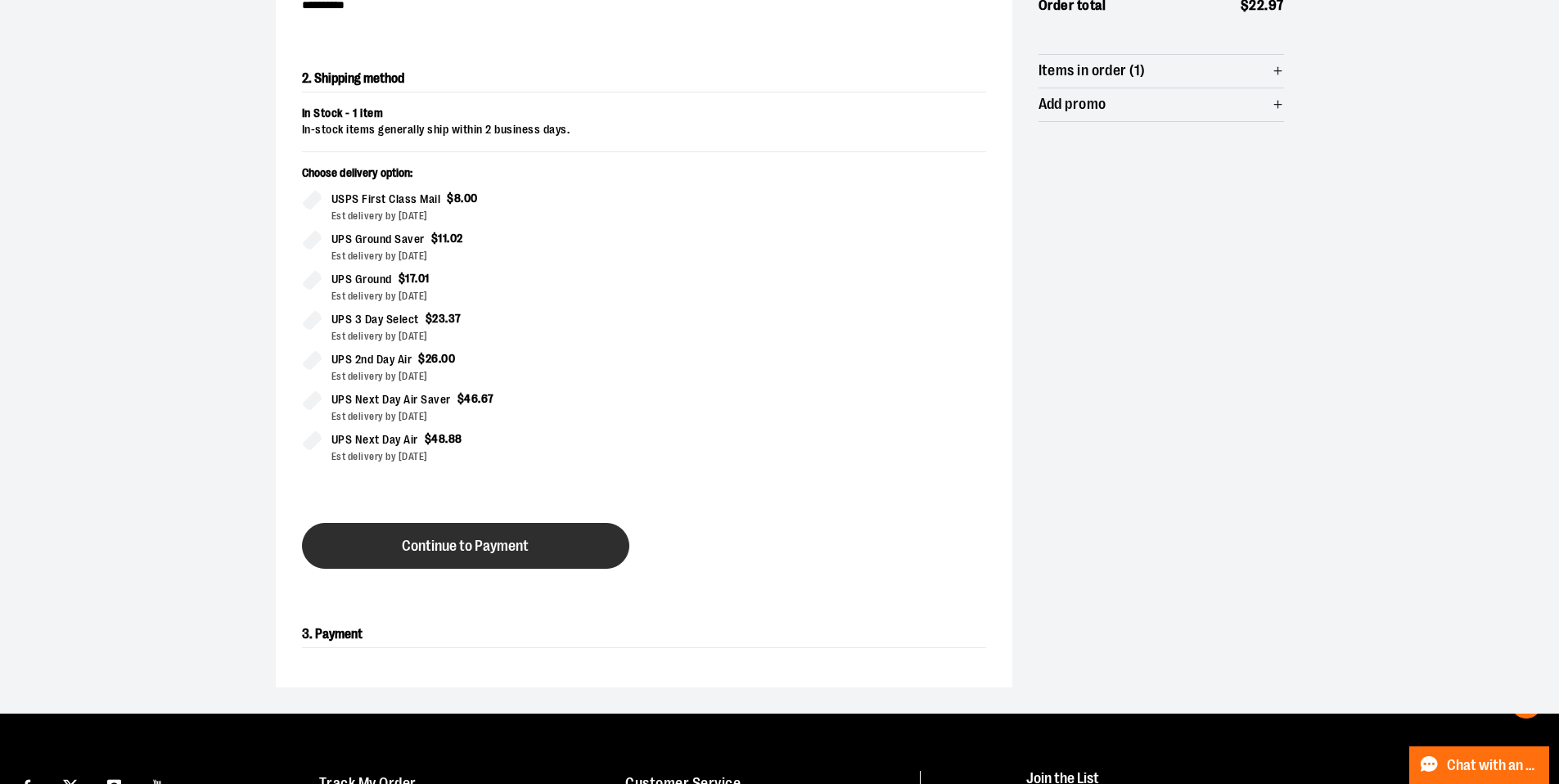
click at [483, 547] on span "Continue to Payment" at bounding box center [466, 545] width 127 height 15
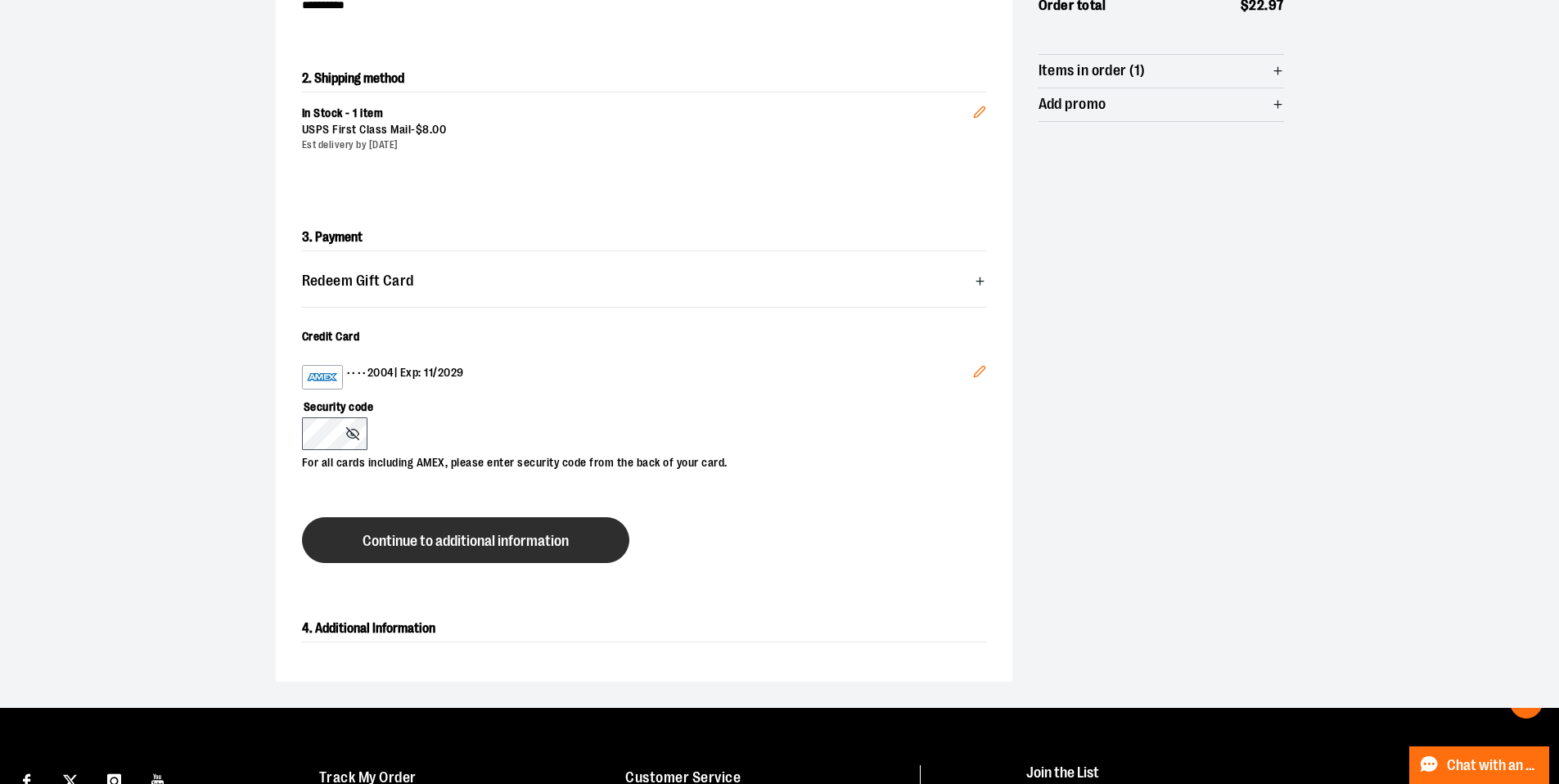
click at [445, 539] on span "Continue to additional information" at bounding box center [466, 540] width 207 height 15
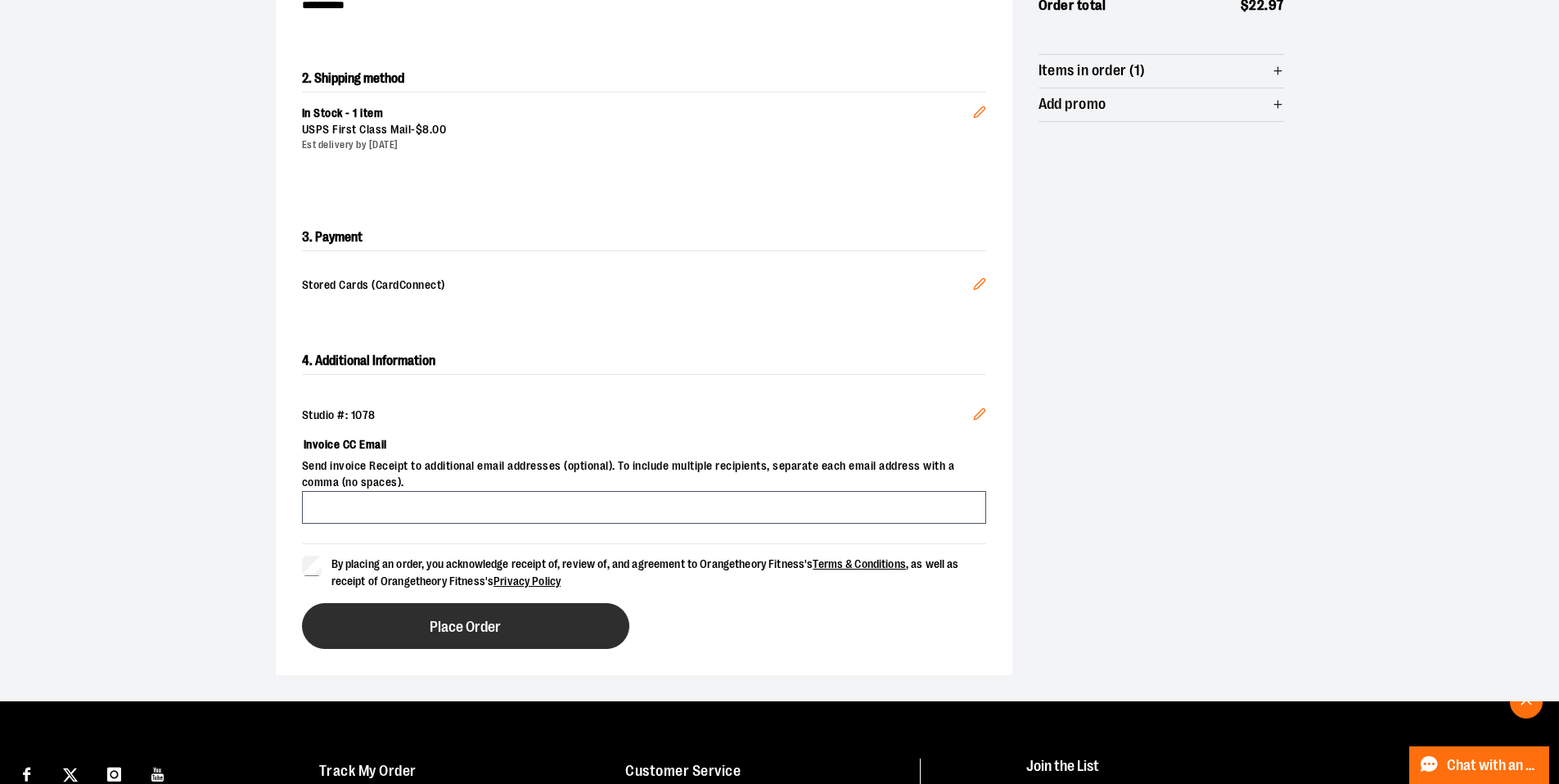
click at [460, 621] on span "Place Order" at bounding box center [465, 626] width 72 height 15
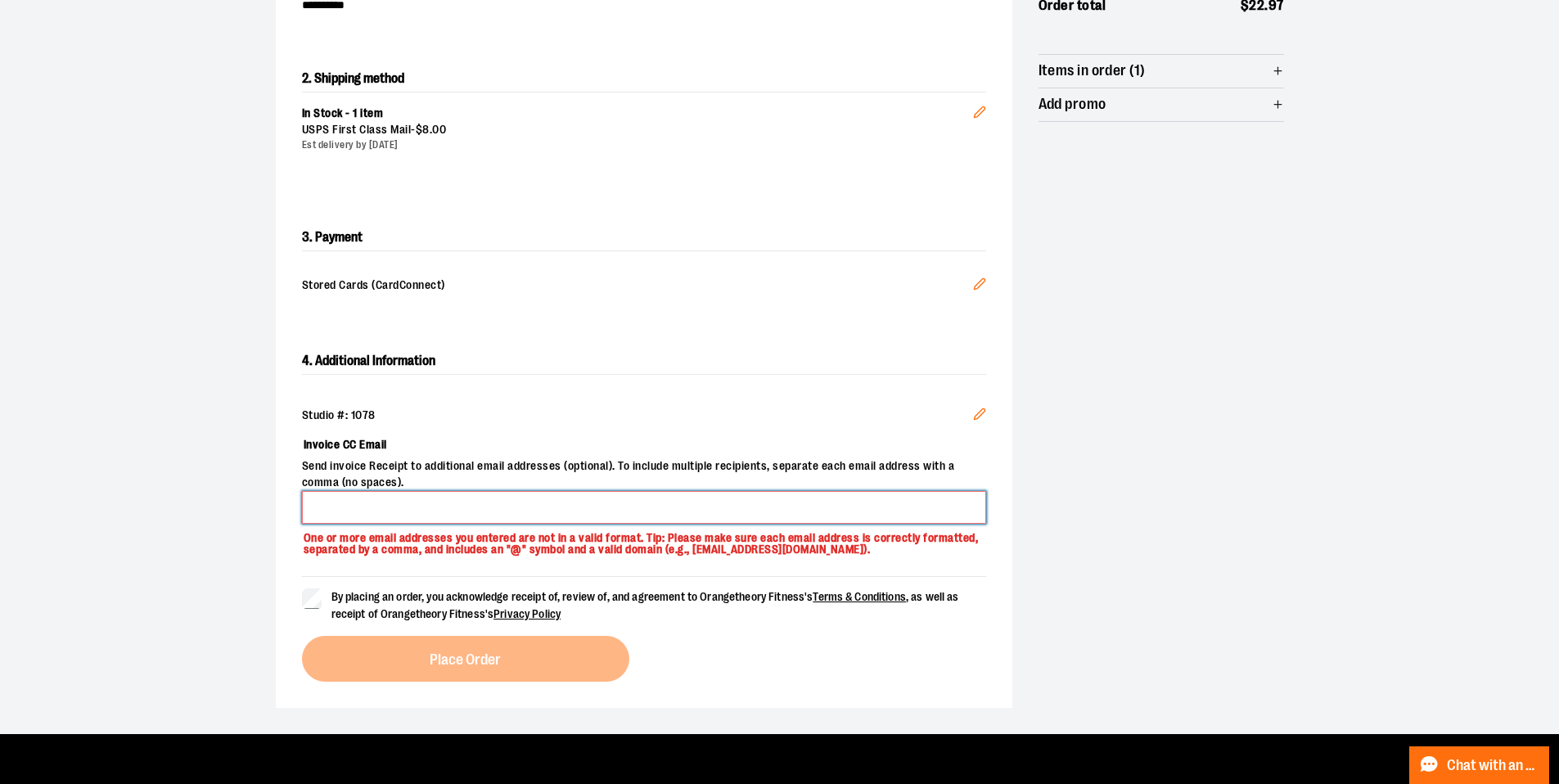
click at [428, 510] on input "Invoice CC Email" at bounding box center [643, 507] width 684 height 33
type input "**********"
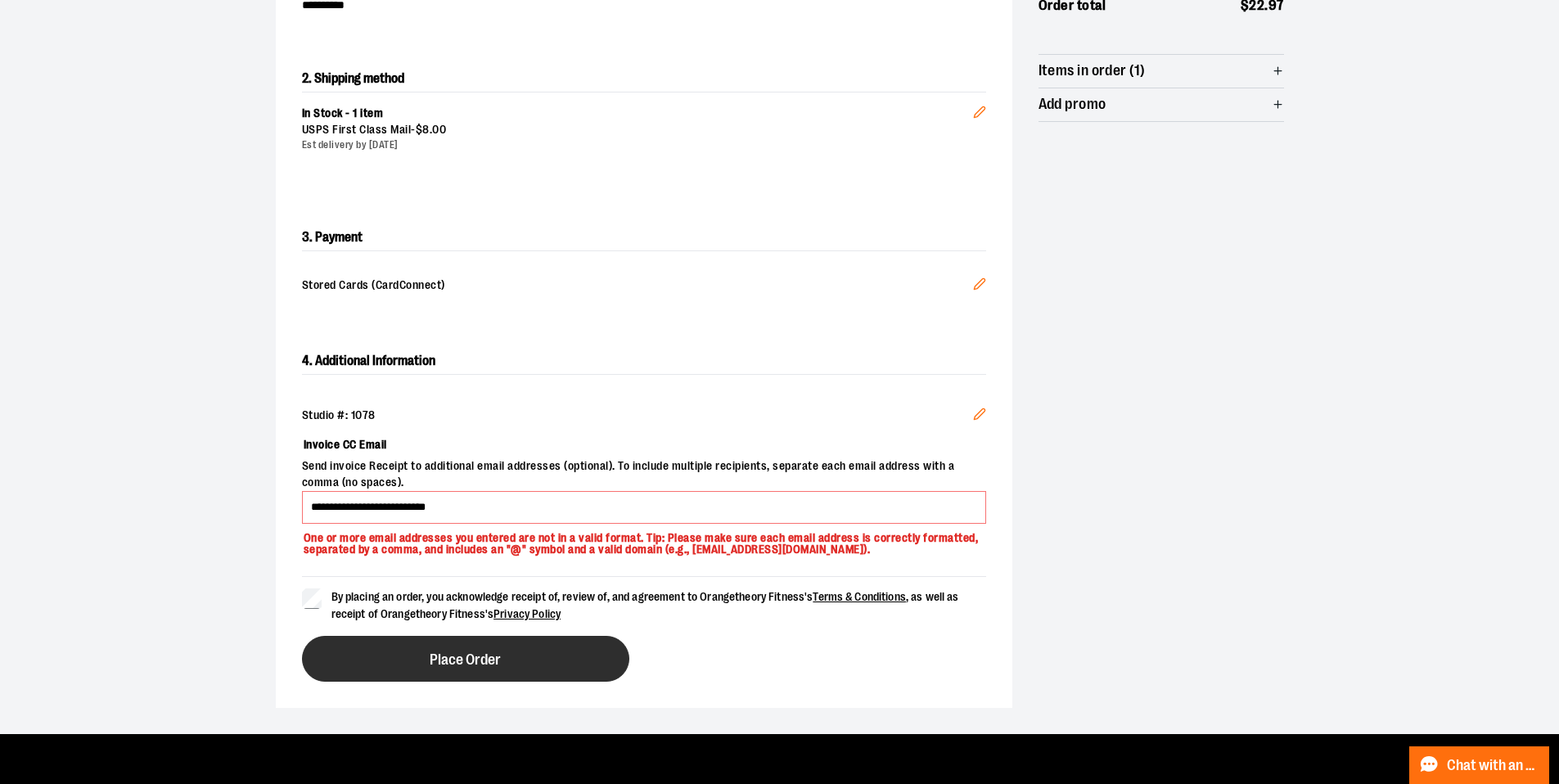
click at [490, 654] on button "Place Order" at bounding box center [465, 658] width 327 height 46
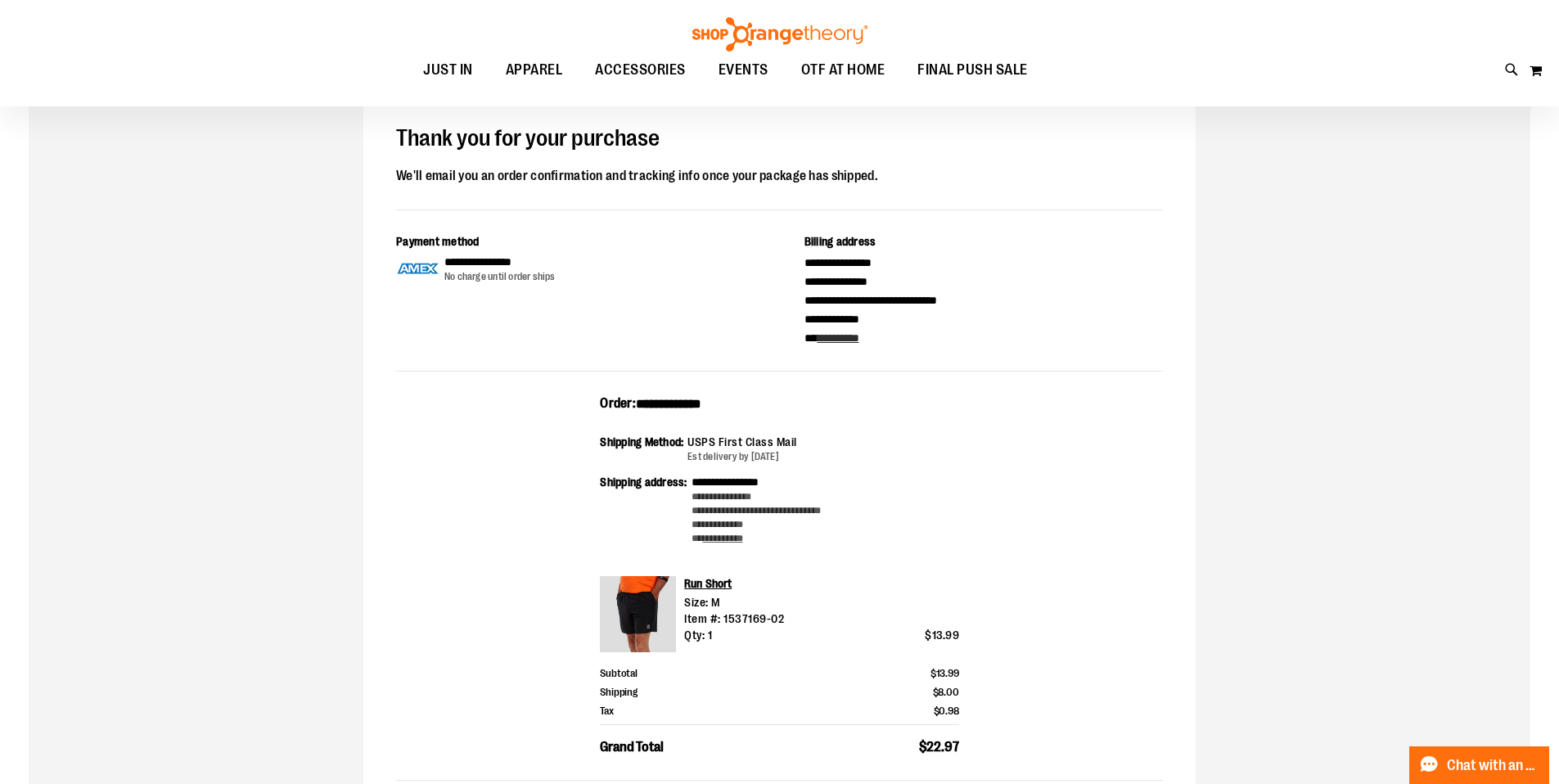
scroll to position [476, 0]
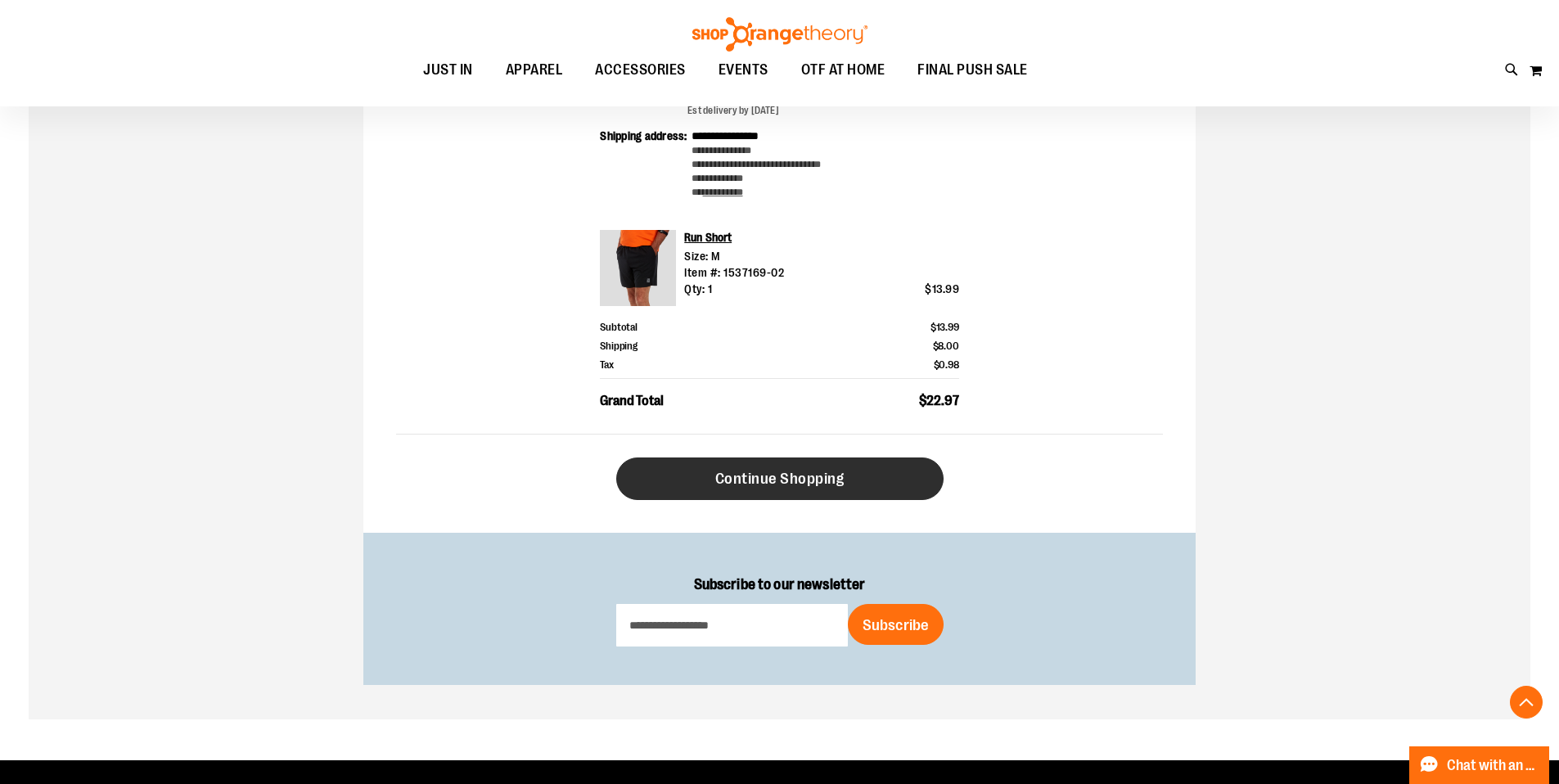
type input "**********"
click at [810, 477] on span "Continue Shopping" at bounding box center [780, 479] width 130 height 18
